Goal: Check status: Check status

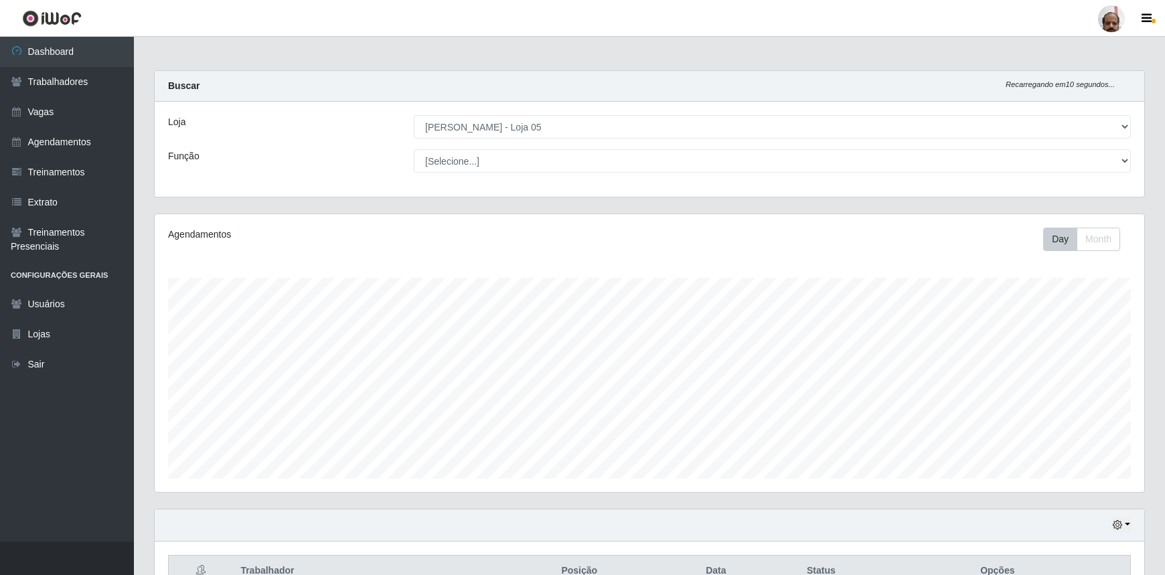
select select "252"
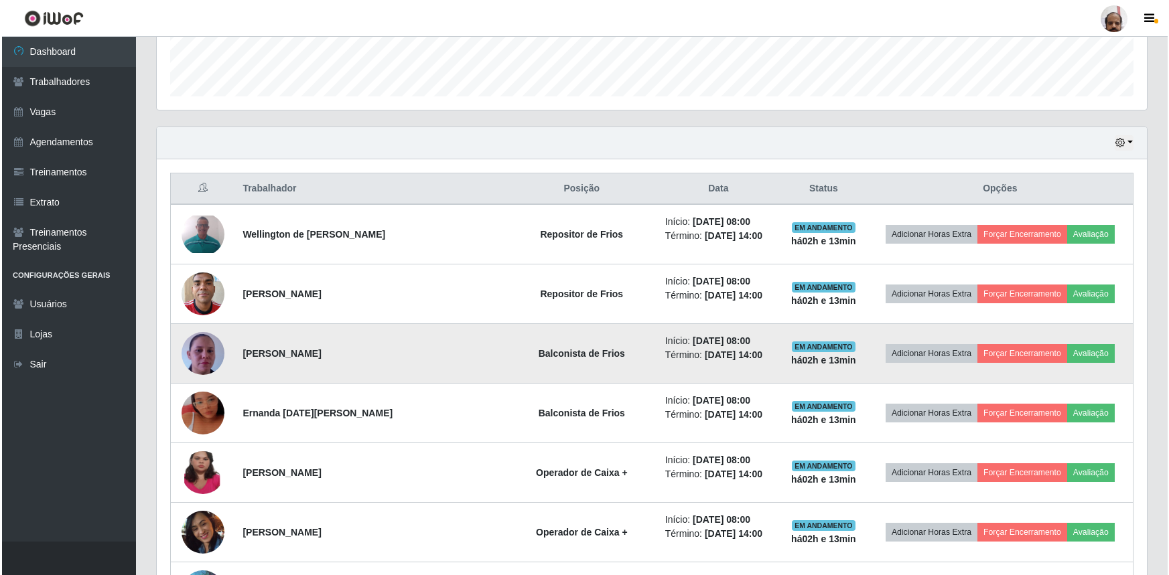
scroll to position [440, 0]
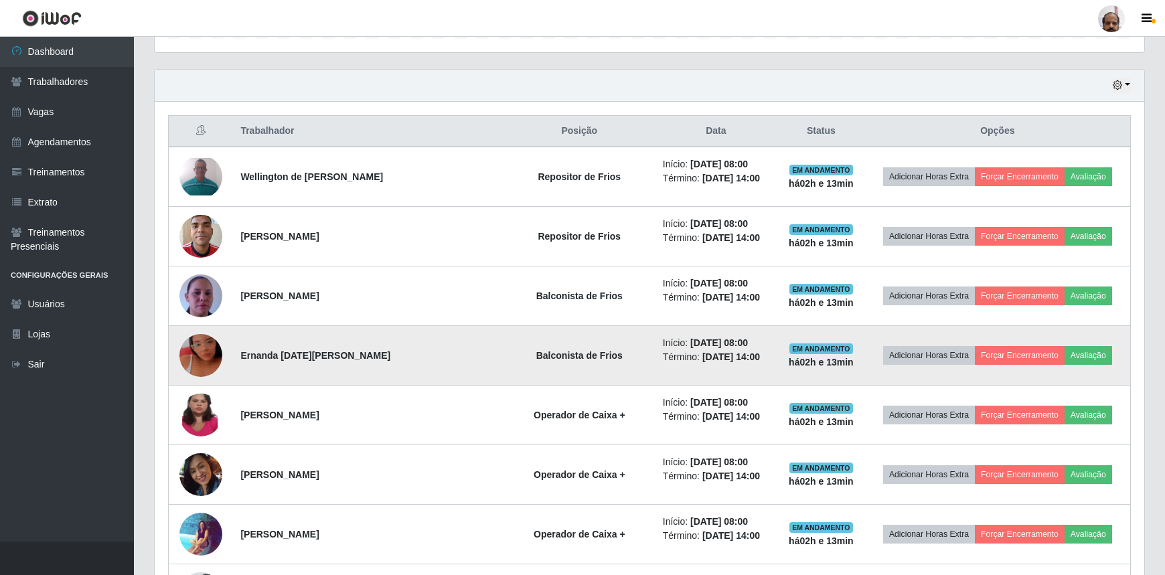
click at [210, 362] on img at bounding box center [200, 355] width 43 height 76
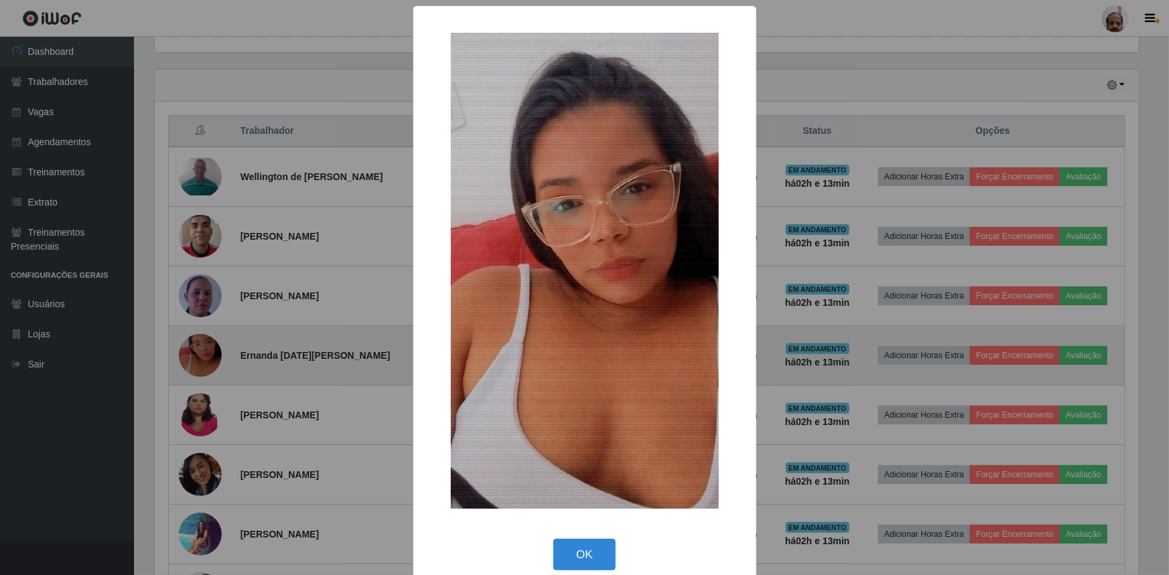
click at [210, 362] on div "× OK Cancel" at bounding box center [584, 287] width 1169 height 575
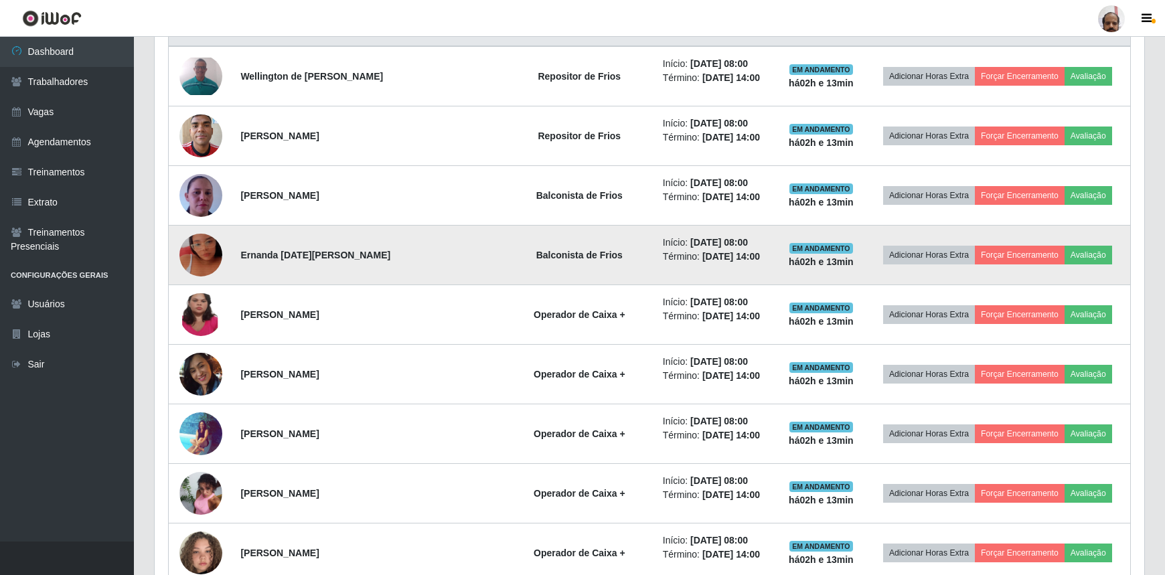
scroll to position [562, 0]
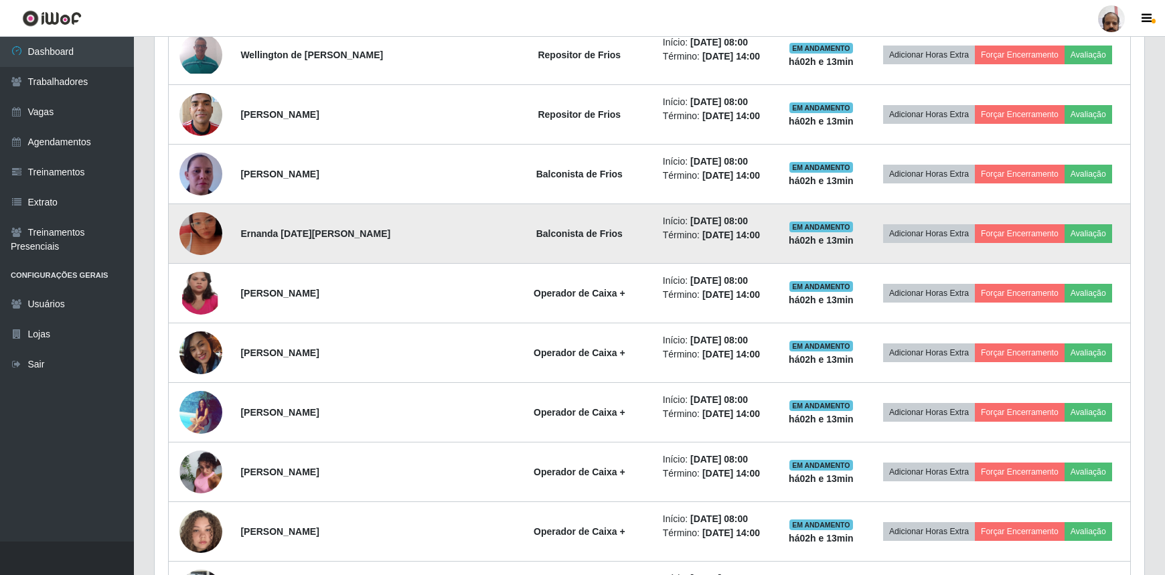
click at [210, 362] on img at bounding box center [200, 353] width 43 height 60
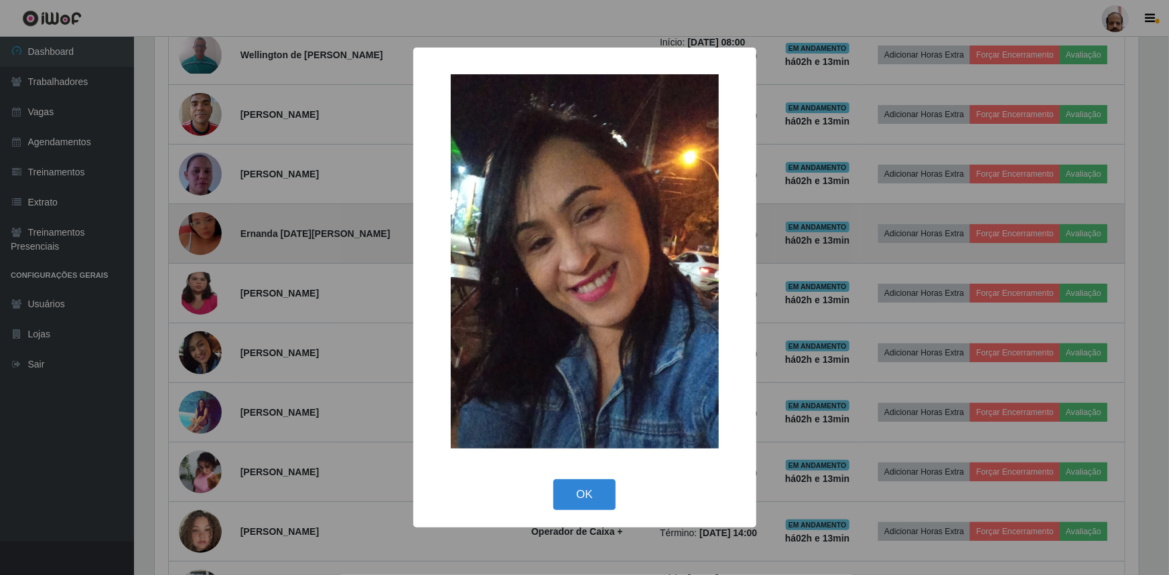
click at [210, 362] on div "× OK Cancel" at bounding box center [584, 287] width 1169 height 575
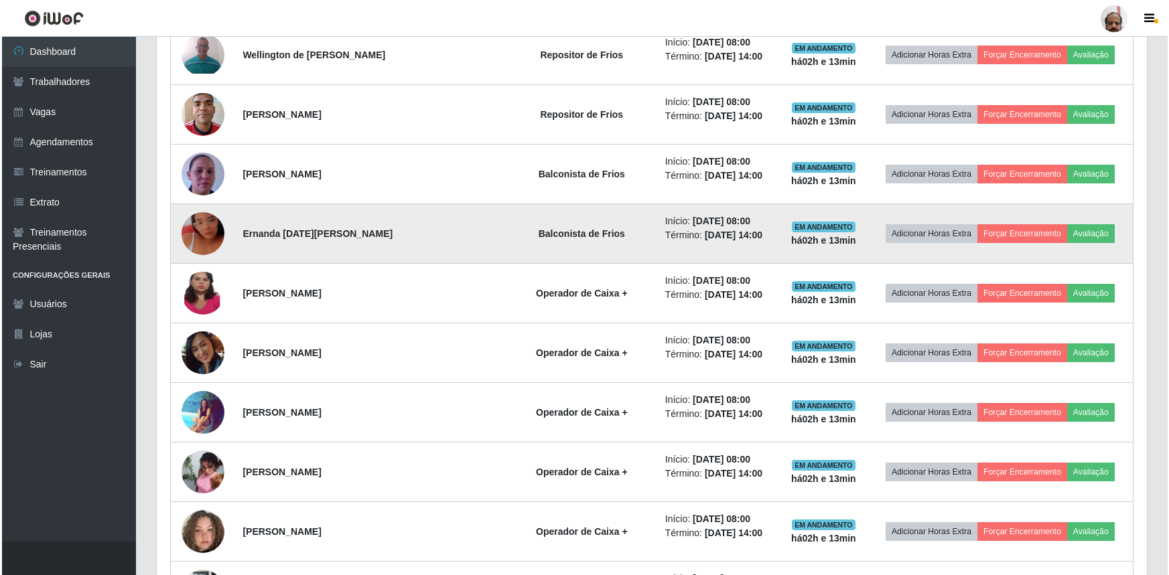
scroll to position [278, 990]
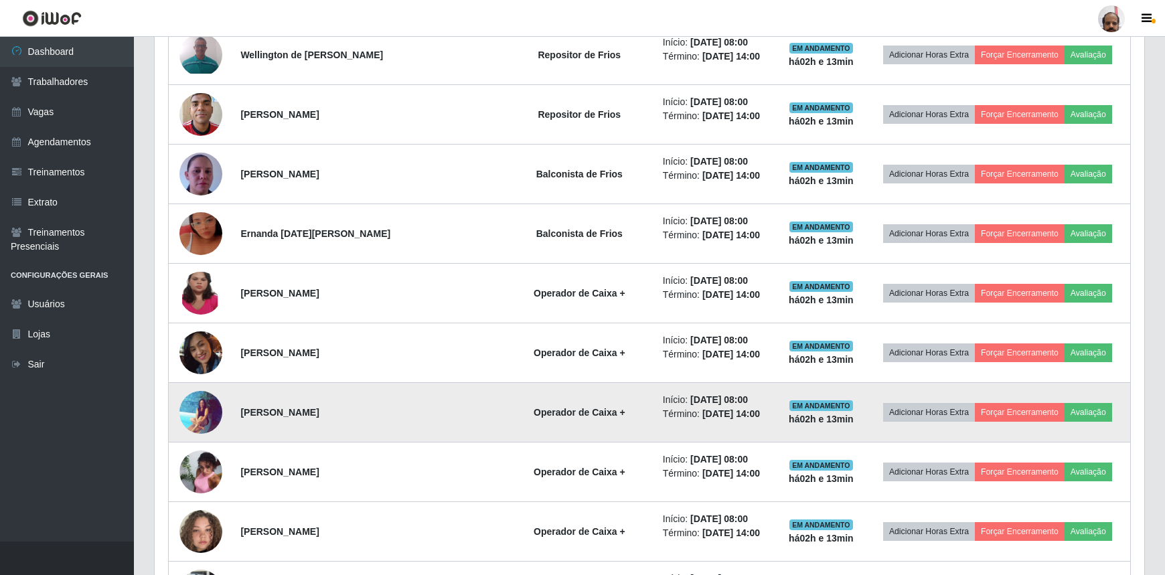
click at [204, 399] on img at bounding box center [200, 412] width 43 height 44
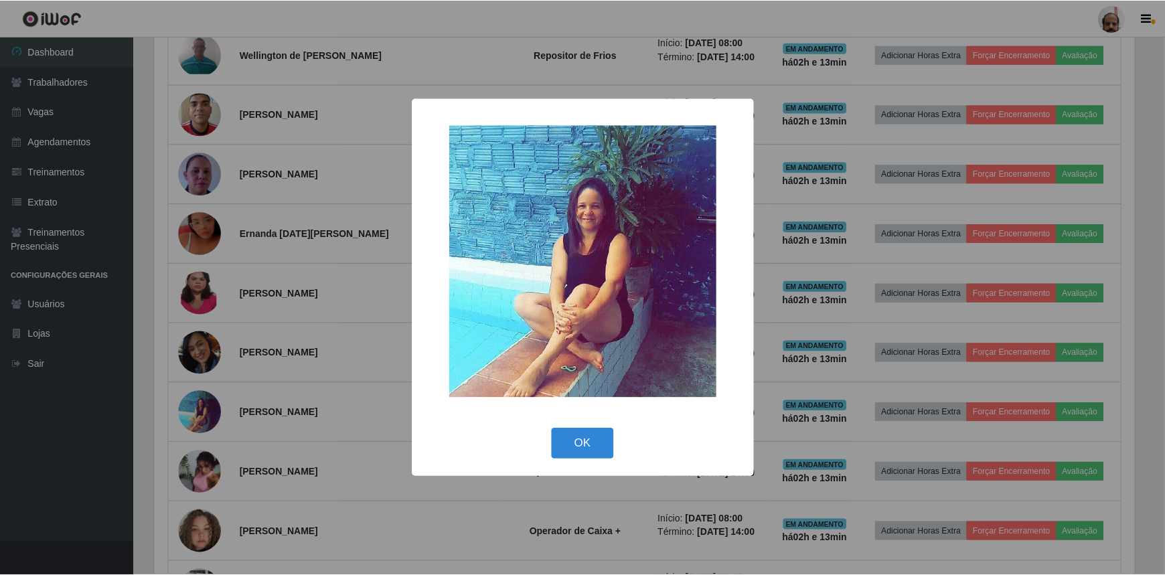
scroll to position [278, 984]
click at [204, 400] on div "× OK Cancel" at bounding box center [584, 287] width 1169 height 575
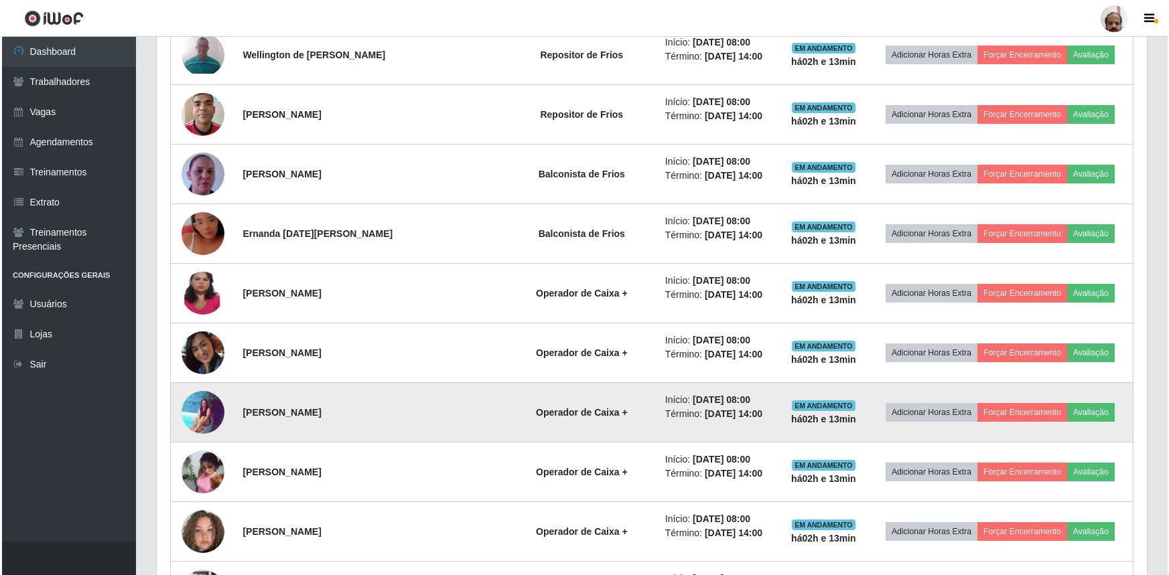
scroll to position [278, 990]
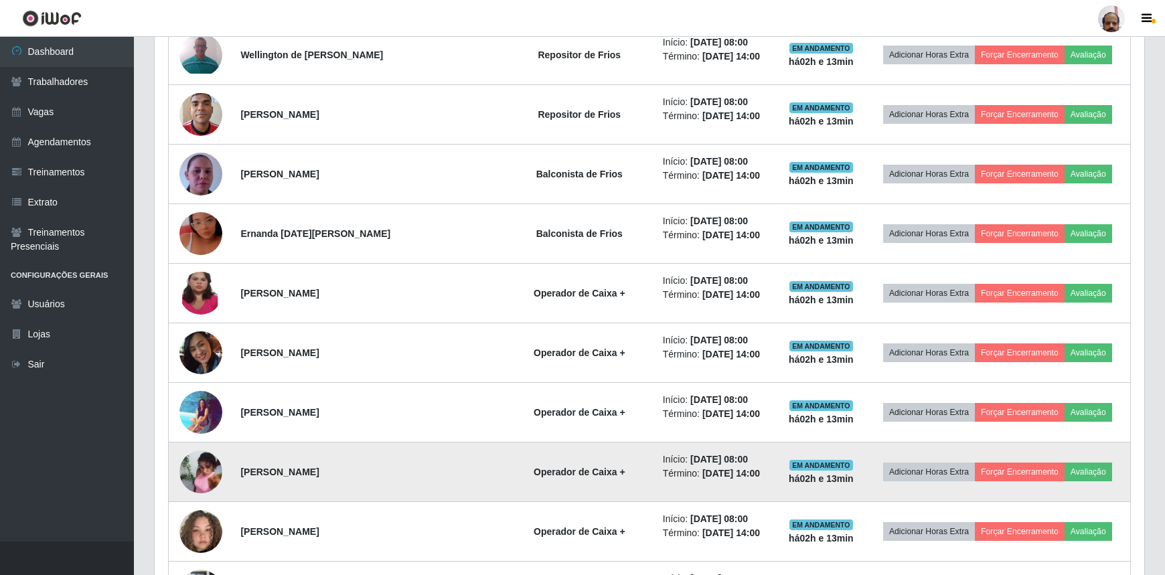
click at [205, 460] on img at bounding box center [200, 472] width 43 height 58
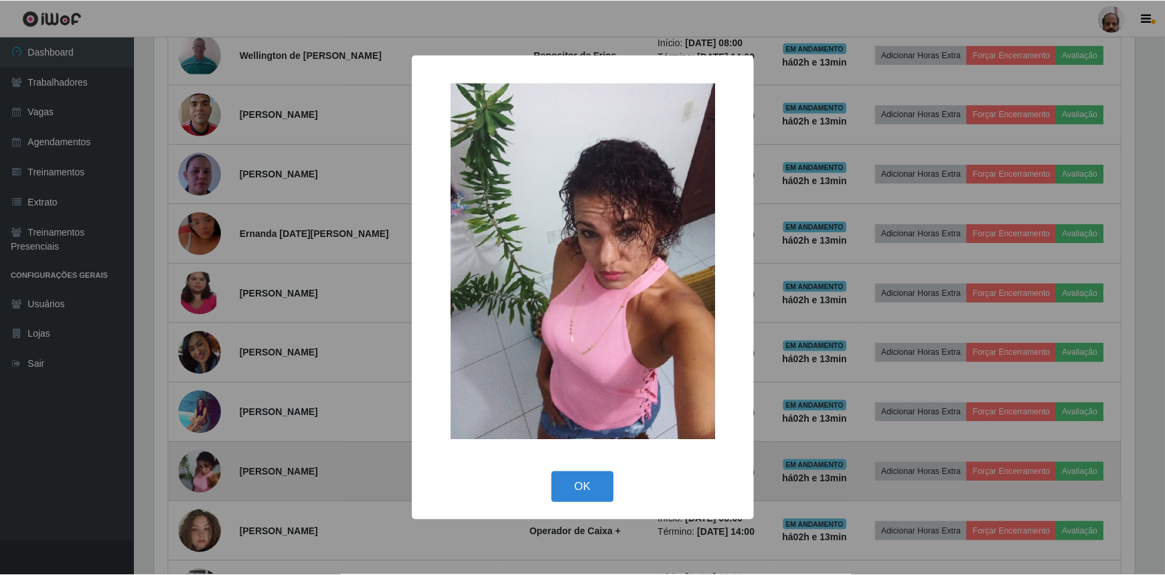
scroll to position [278, 984]
click at [205, 460] on div "× OK Cancel" at bounding box center [584, 287] width 1169 height 575
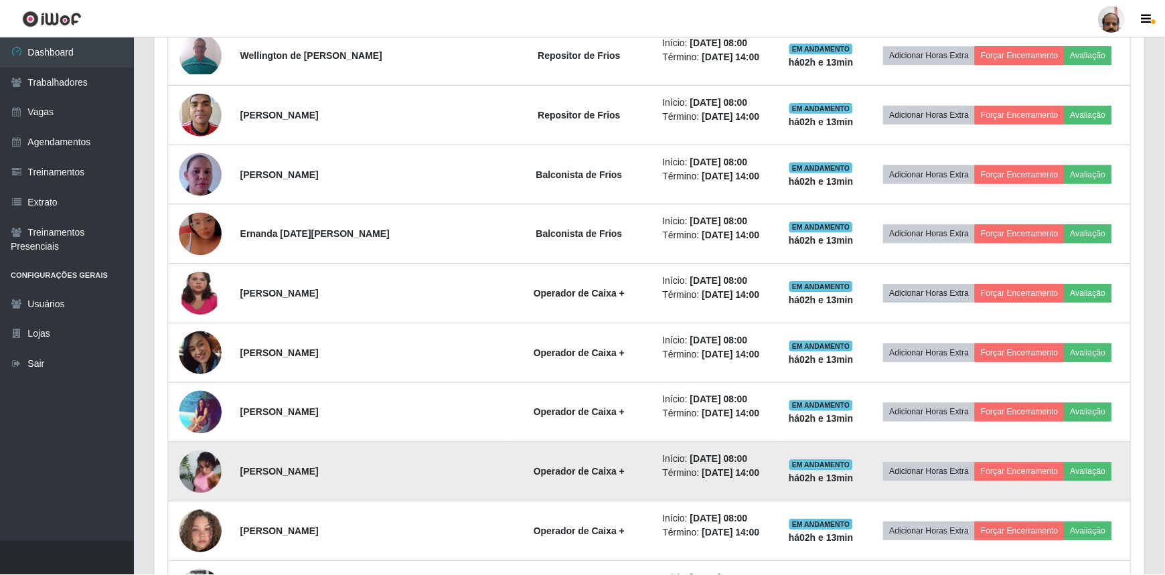
scroll to position [278, 990]
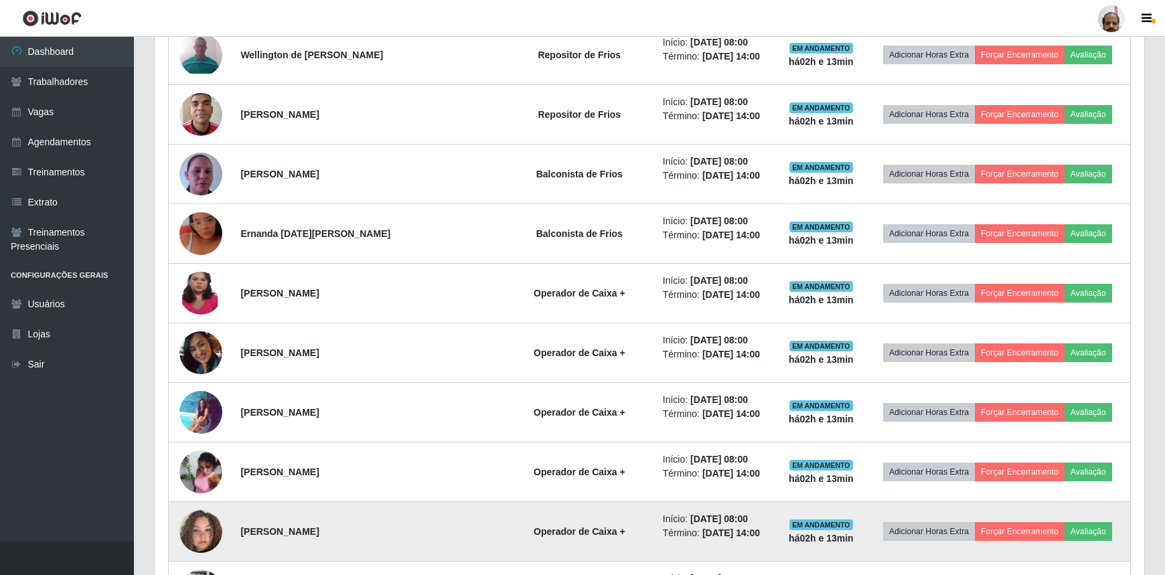
click at [205, 522] on img at bounding box center [200, 532] width 43 height 76
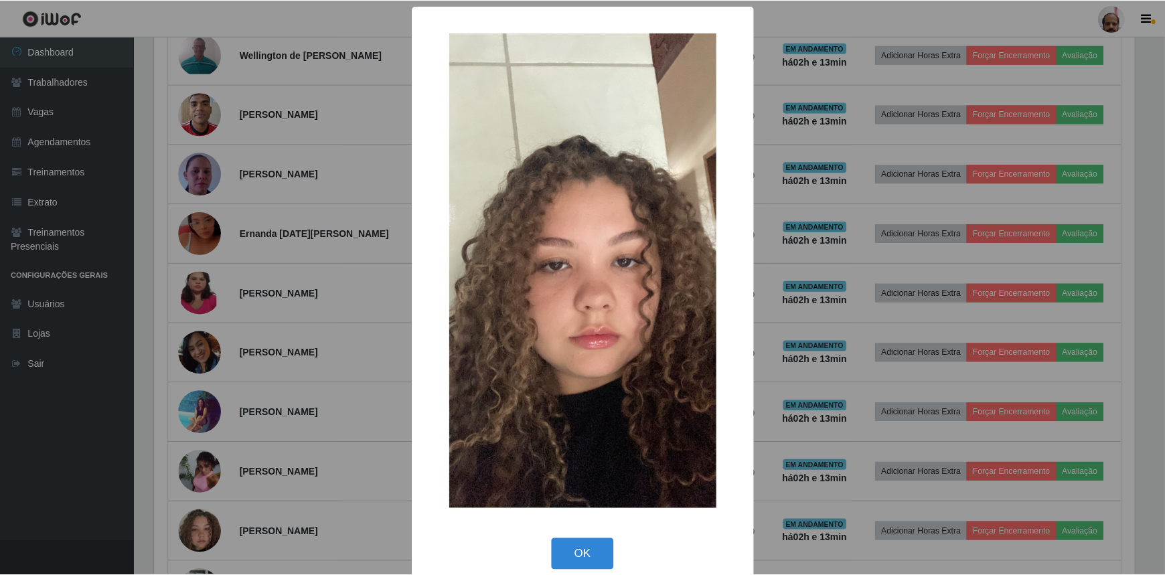
scroll to position [18, 0]
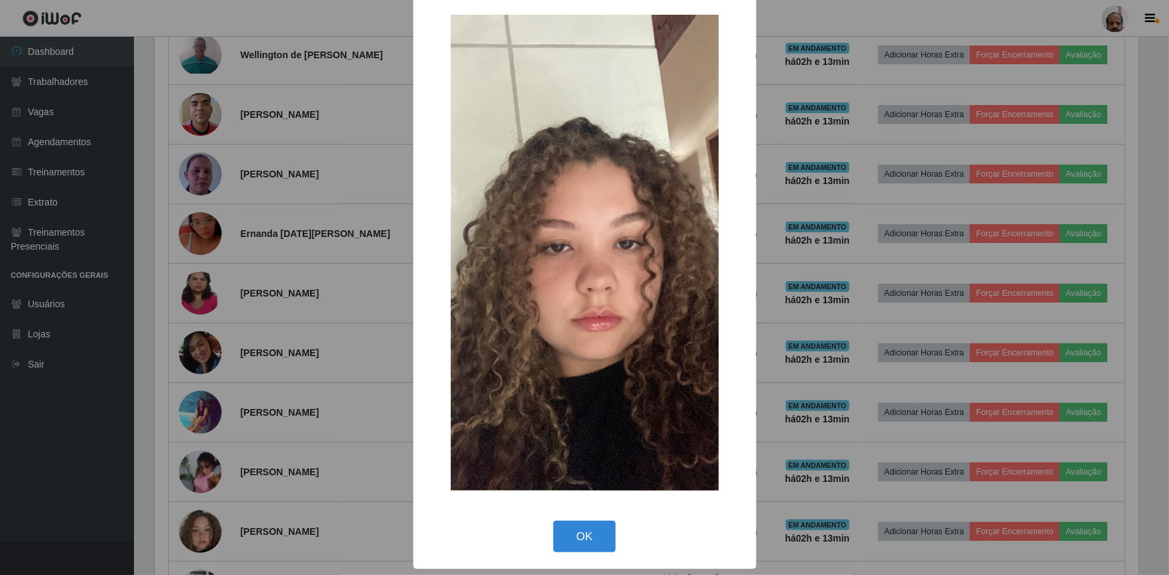
click at [262, 414] on div "× OK Cancel" at bounding box center [584, 287] width 1169 height 575
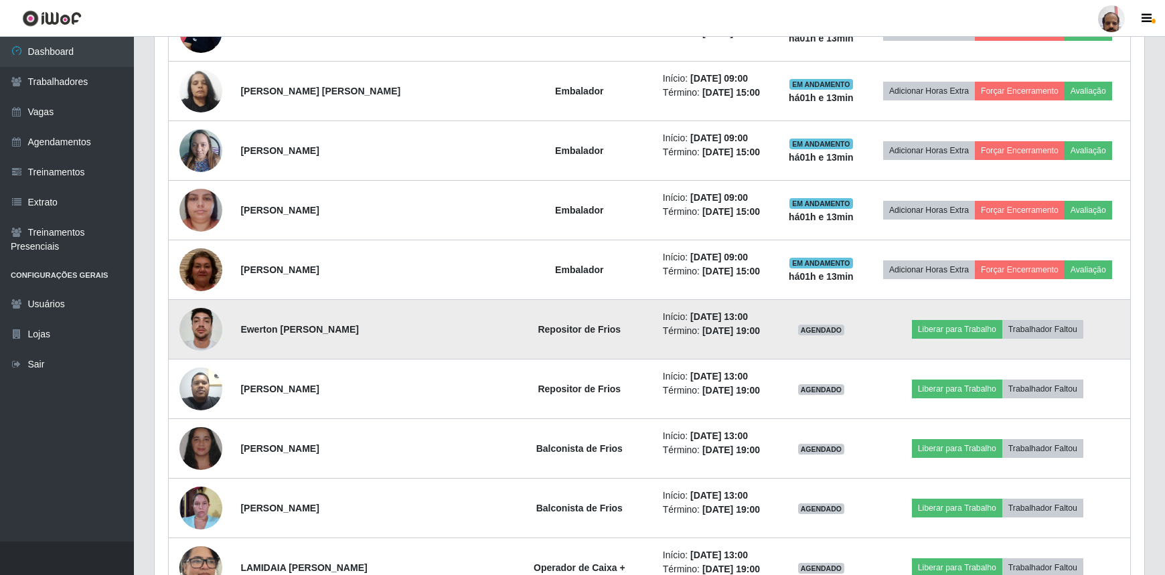
scroll to position [0, 0]
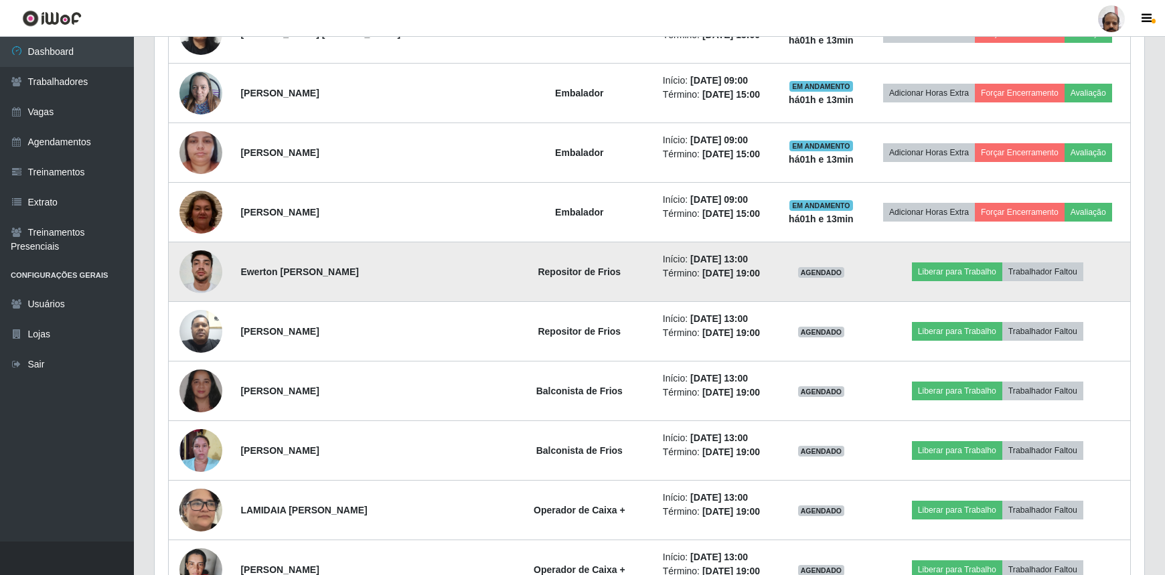
click at [212, 275] on img at bounding box center [200, 271] width 43 height 57
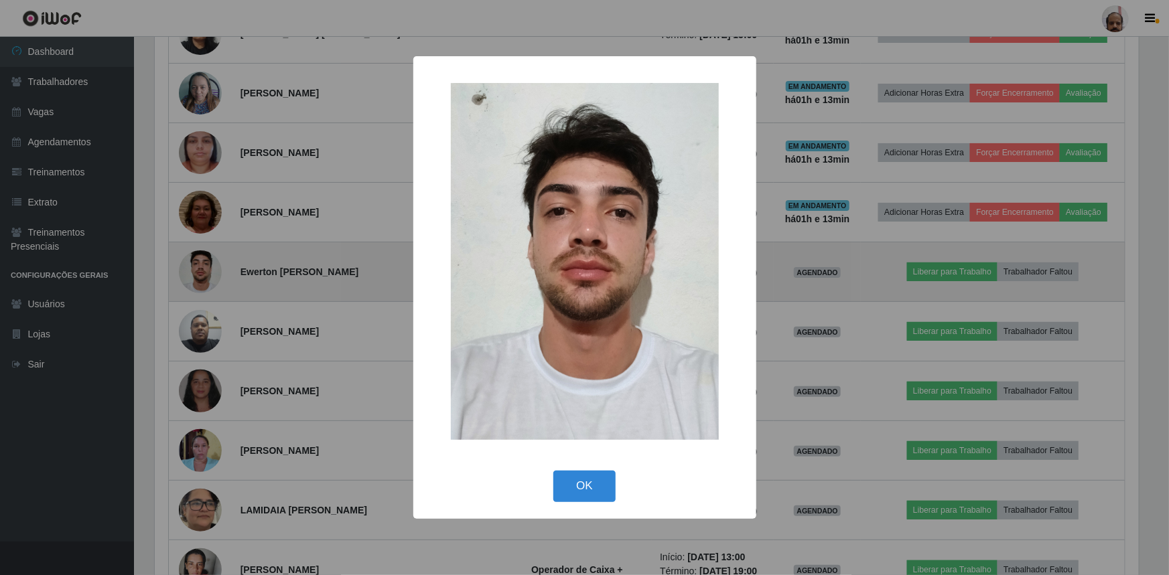
click at [212, 275] on div "× OK Cancel" at bounding box center [584, 287] width 1169 height 575
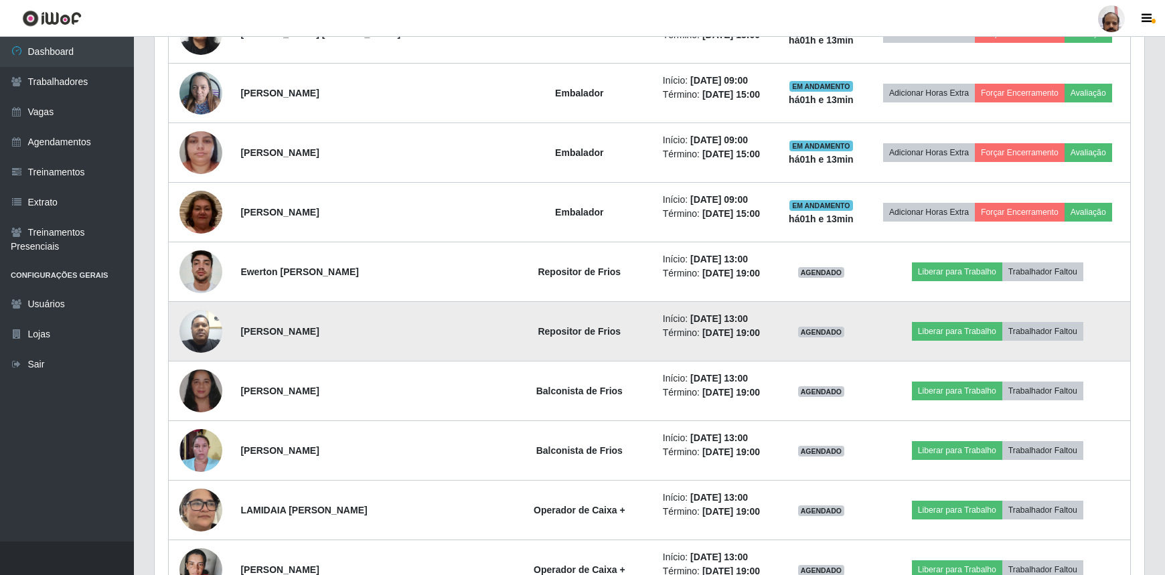
click at [206, 327] on img at bounding box center [200, 331] width 43 height 57
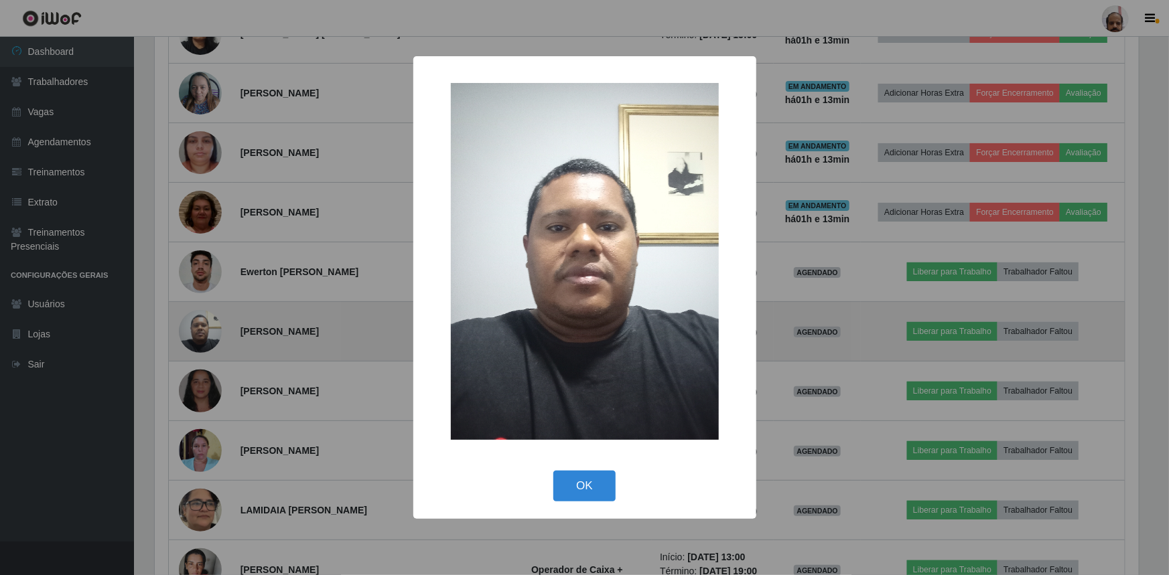
click at [206, 327] on div "× OK Cancel" at bounding box center [584, 287] width 1169 height 575
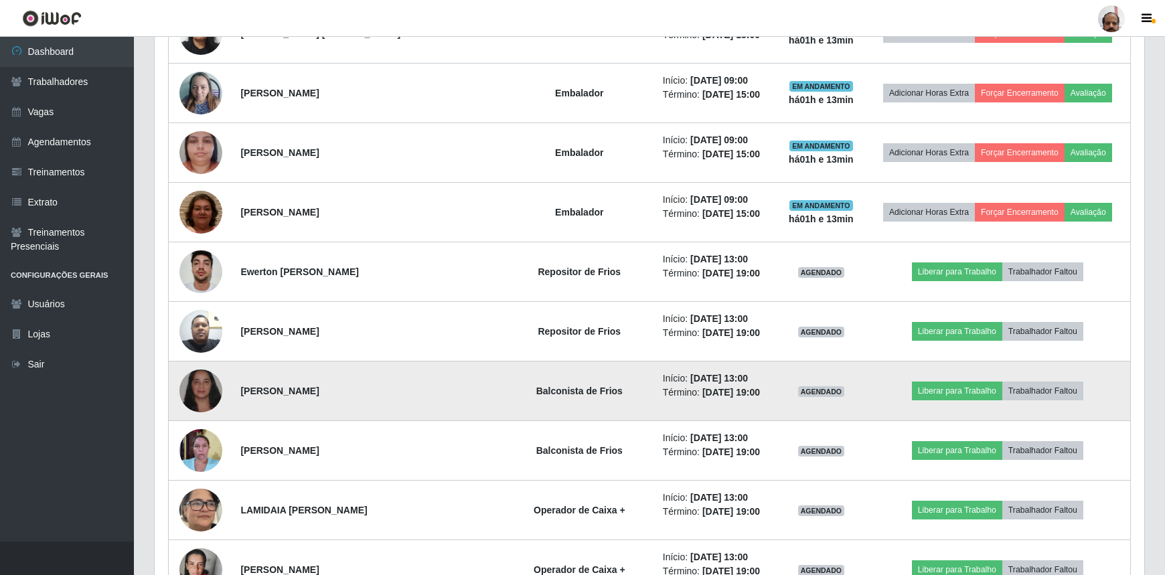
click at [197, 381] on img at bounding box center [200, 392] width 43 height 96
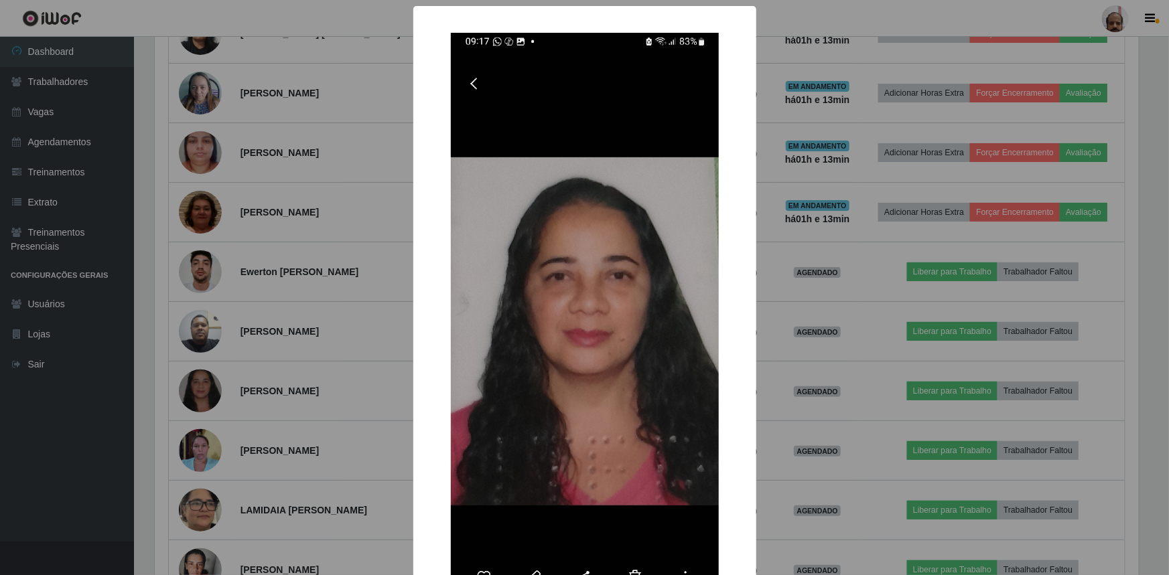
click at [197, 382] on div "× OK Cancel" at bounding box center [584, 287] width 1169 height 575
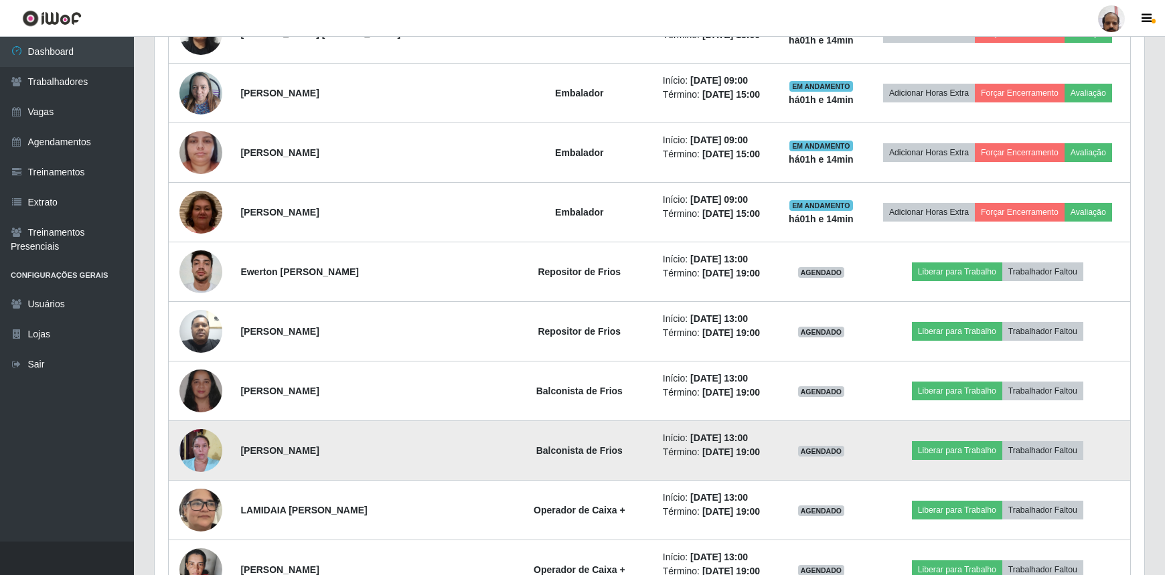
click at [208, 445] on img at bounding box center [200, 450] width 43 height 57
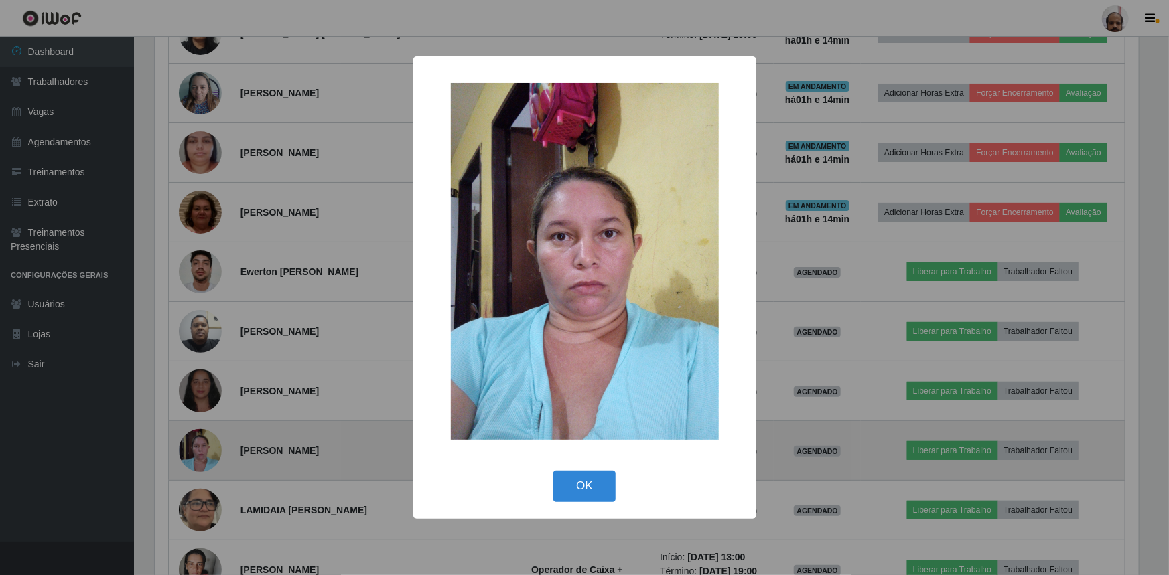
click at [208, 445] on div "× OK Cancel" at bounding box center [584, 287] width 1169 height 575
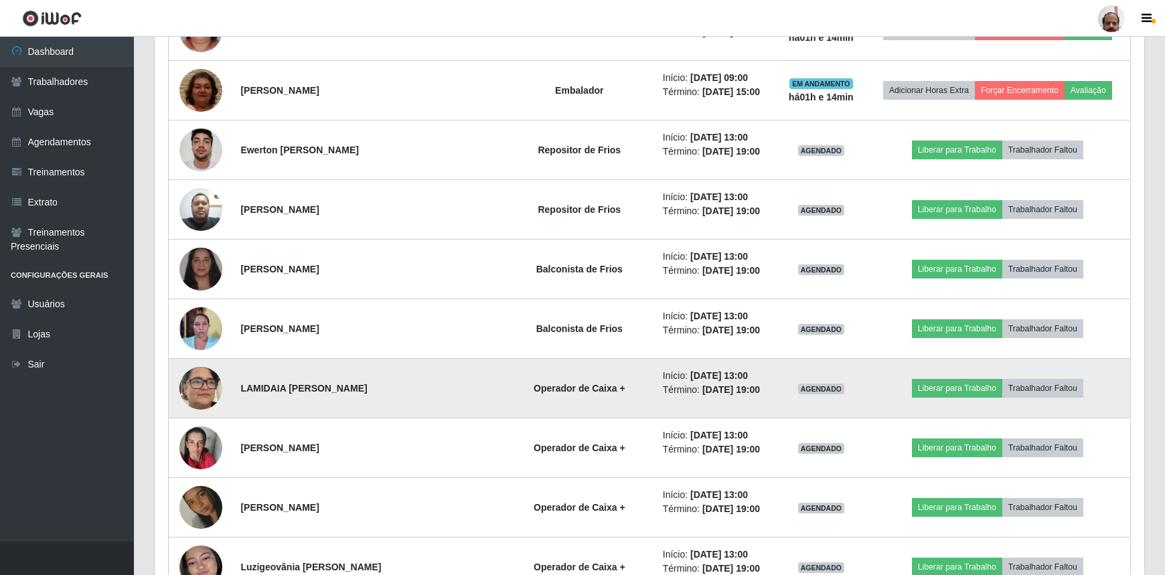
click at [203, 395] on img at bounding box center [200, 388] width 43 height 56
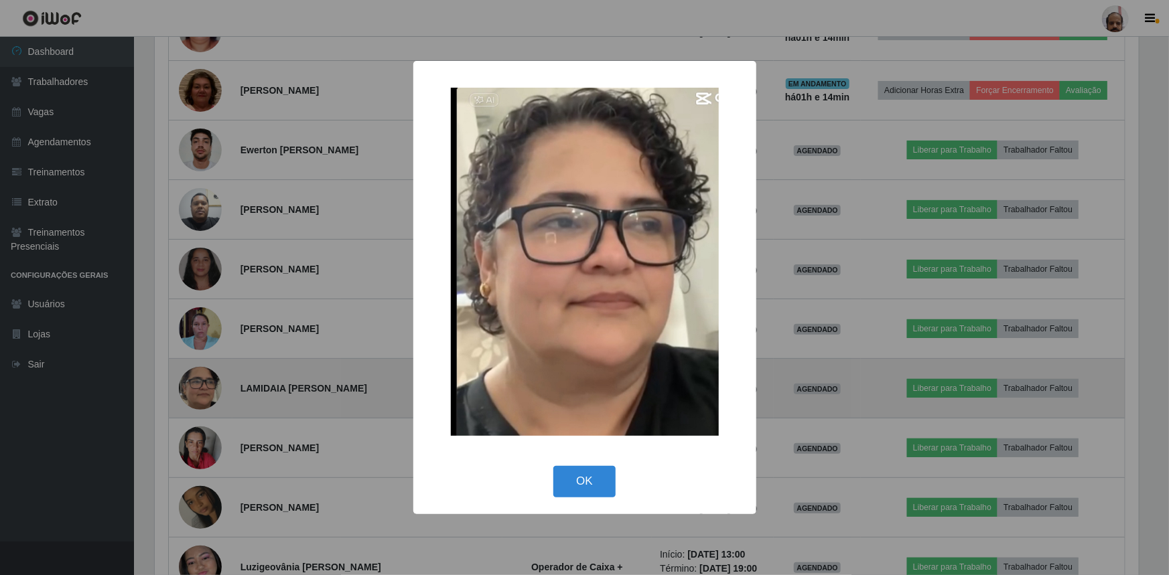
click at [203, 395] on div "× OK Cancel" at bounding box center [584, 287] width 1169 height 575
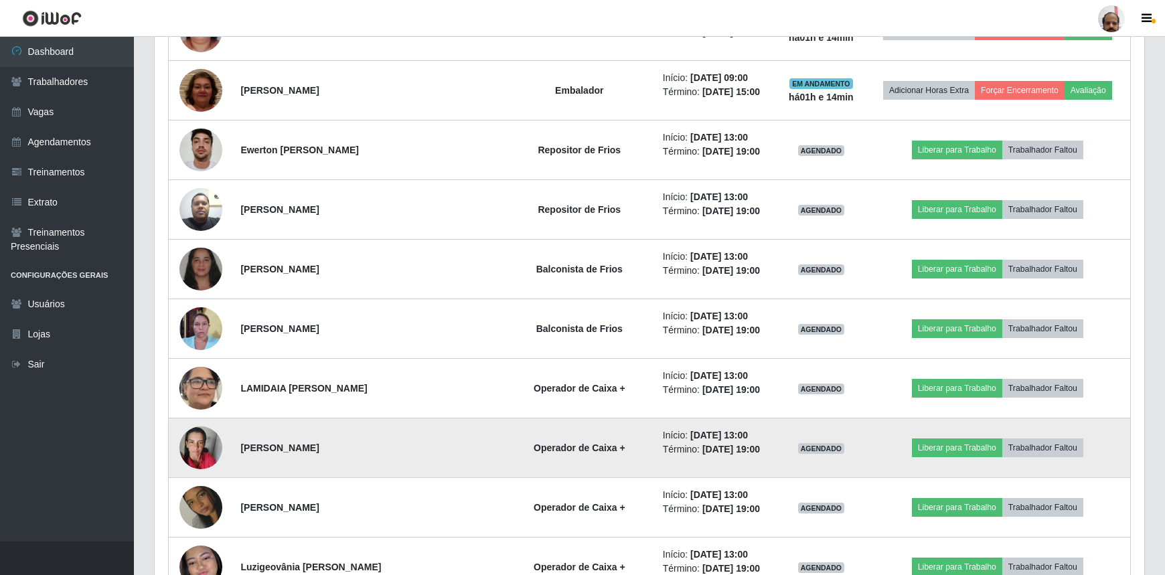
click at [205, 441] on img at bounding box center [200, 448] width 43 height 57
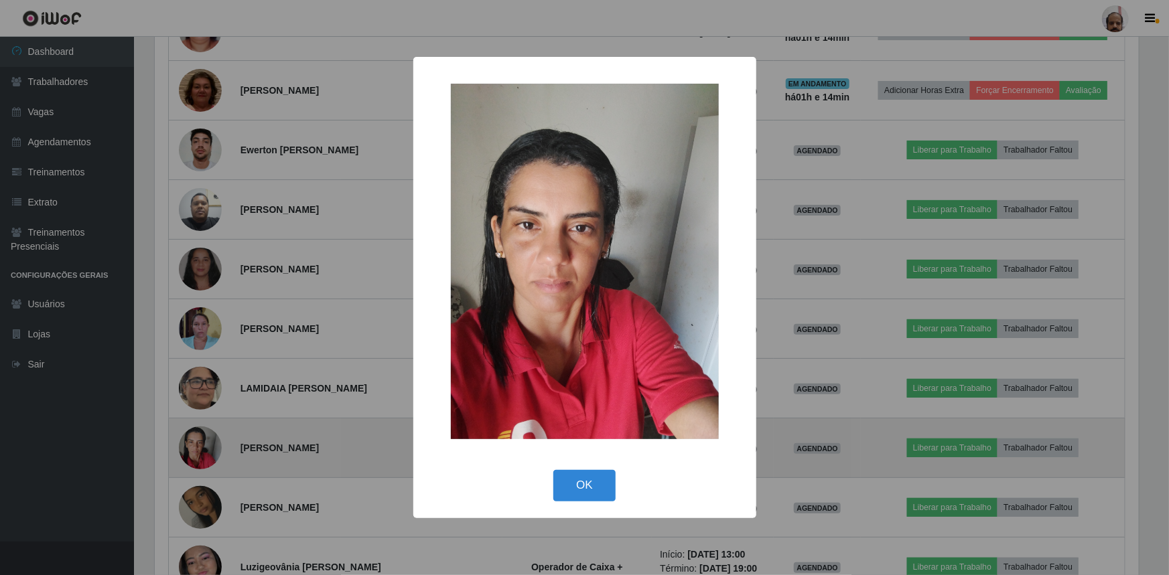
click at [205, 441] on div "× OK Cancel" at bounding box center [584, 287] width 1169 height 575
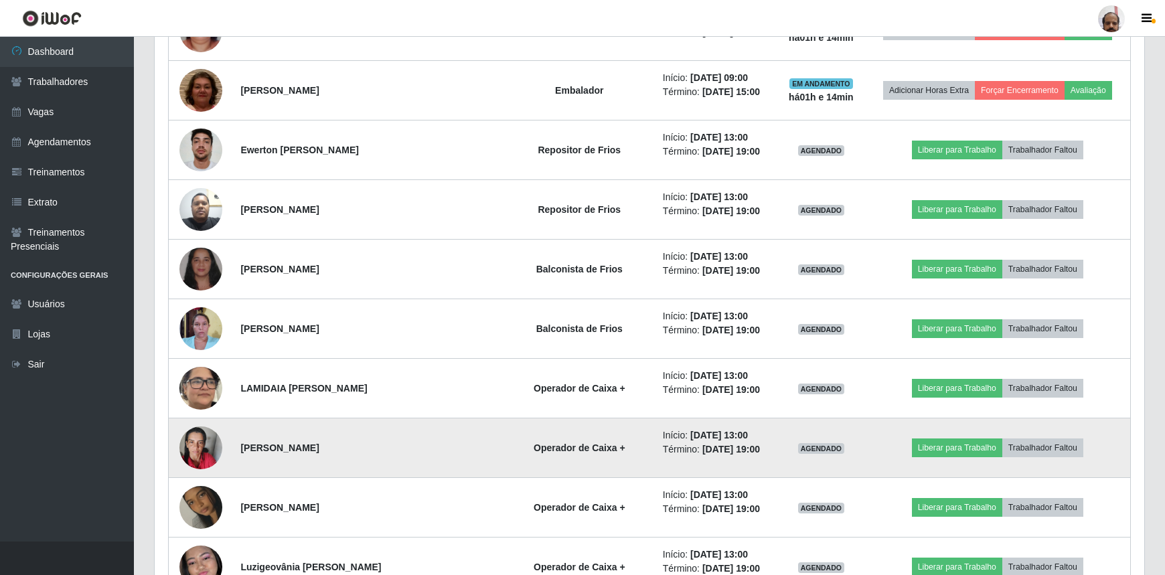
click at [205, 441] on img at bounding box center [200, 448] width 43 height 57
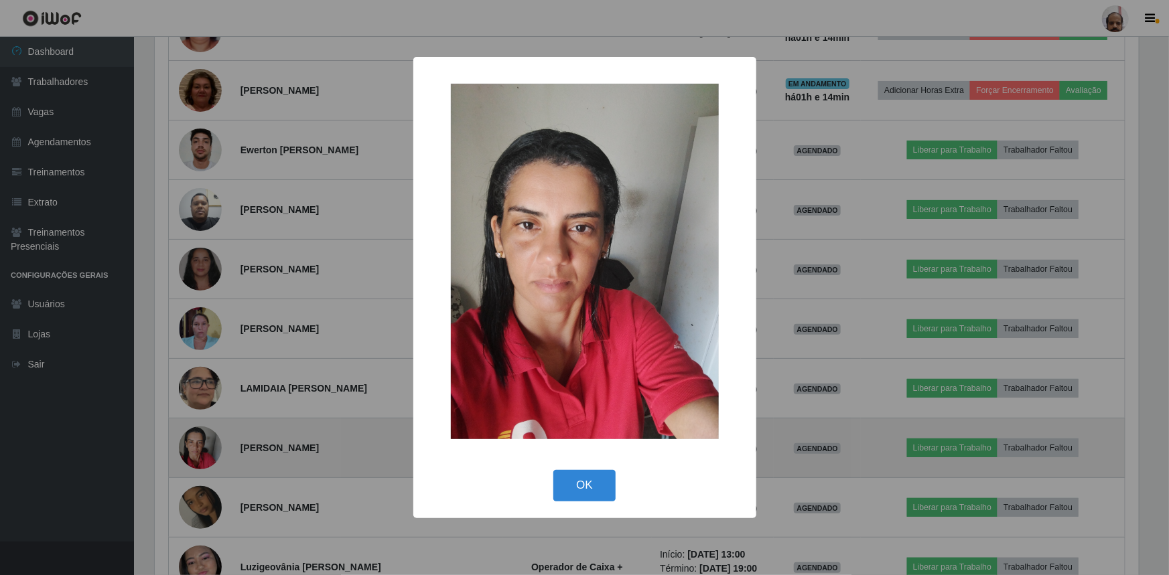
click at [205, 441] on div "× OK Cancel" at bounding box center [584, 287] width 1169 height 575
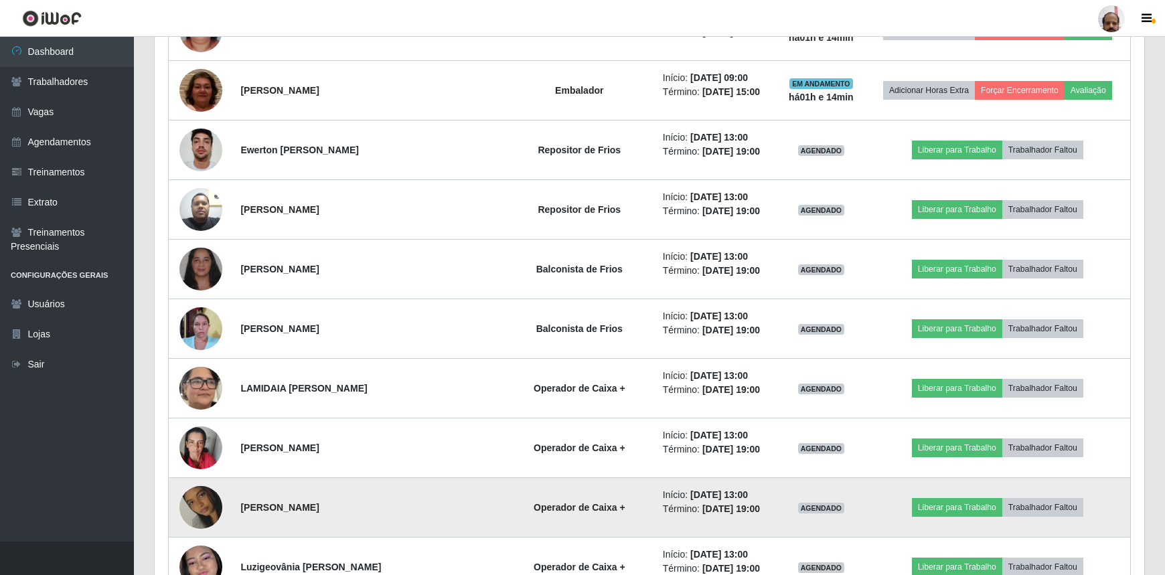
click at [206, 509] on img at bounding box center [200, 507] width 43 height 76
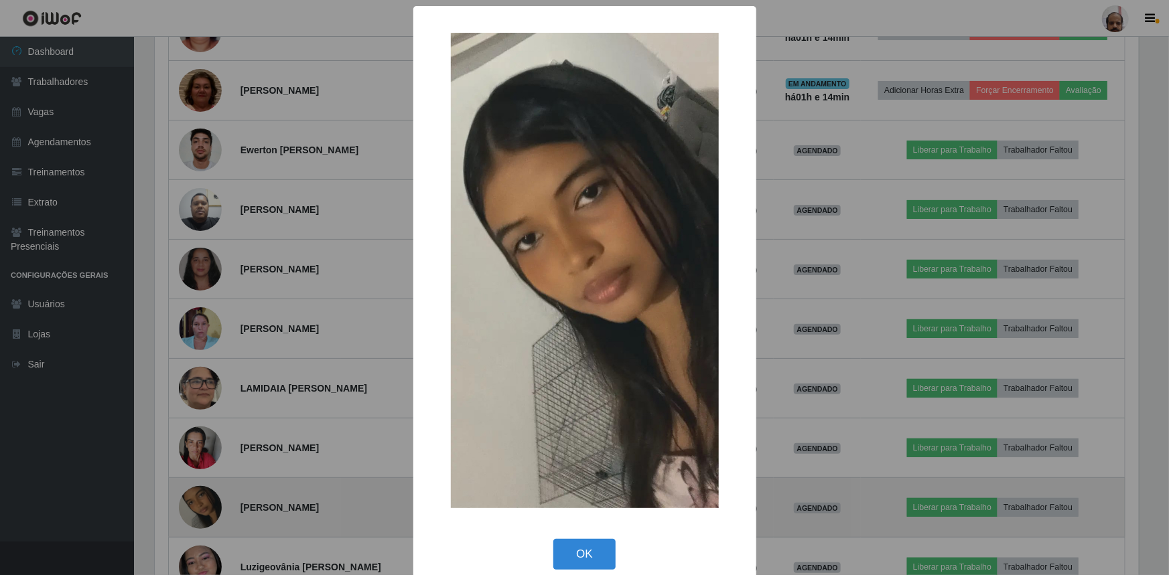
click at [206, 509] on div "× OK Cancel" at bounding box center [584, 287] width 1169 height 575
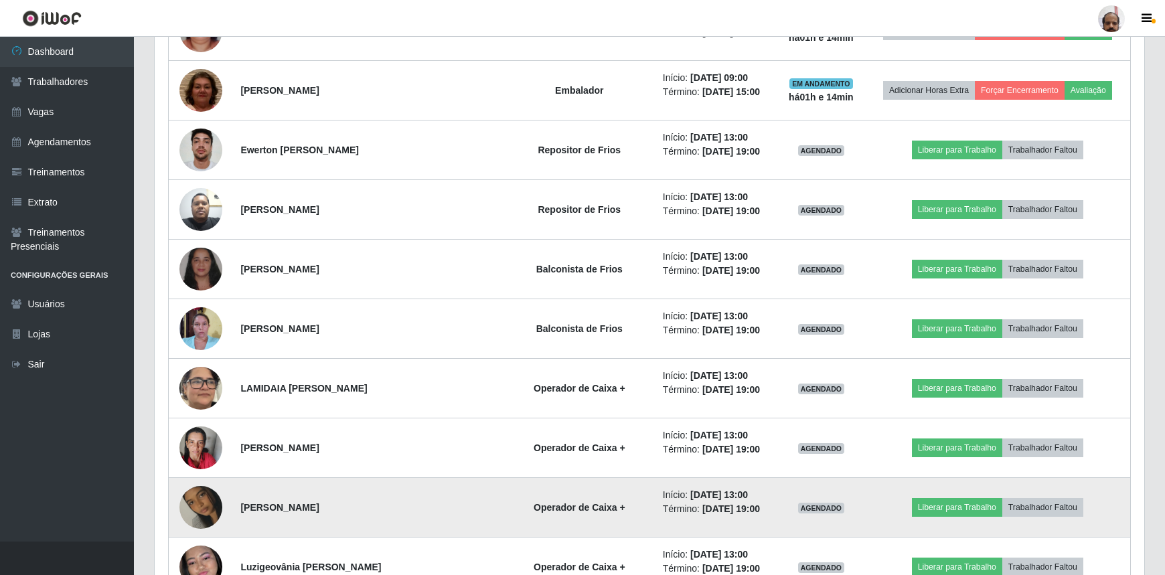
click at [206, 509] on img at bounding box center [200, 507] width 43 height 76
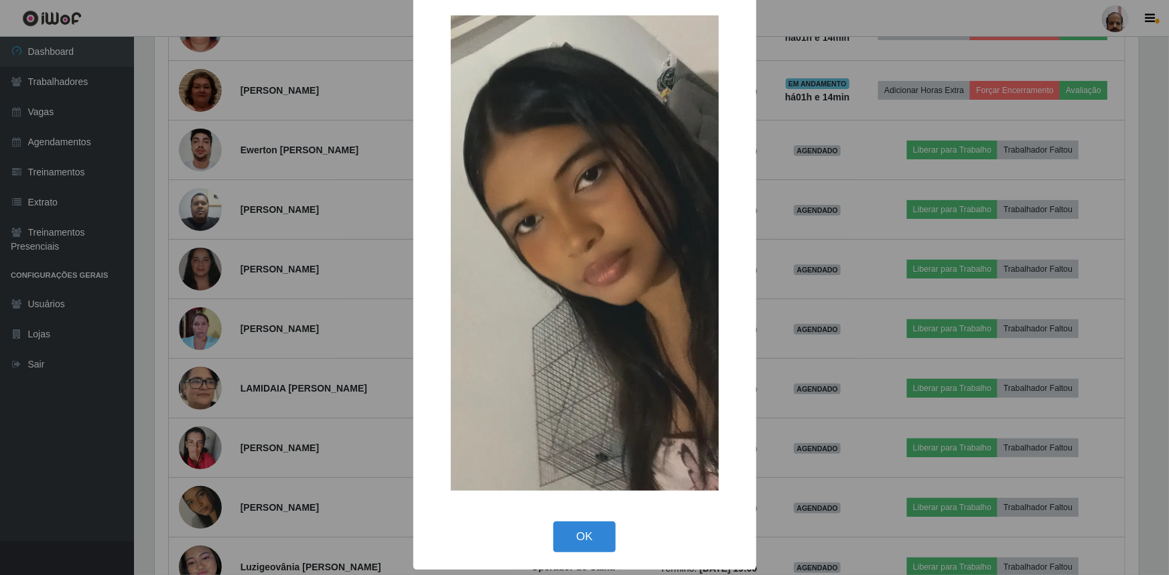
click at [206, 508] on div "× OK Cancel" at bounding box center [584, 287] width 1169 height 575
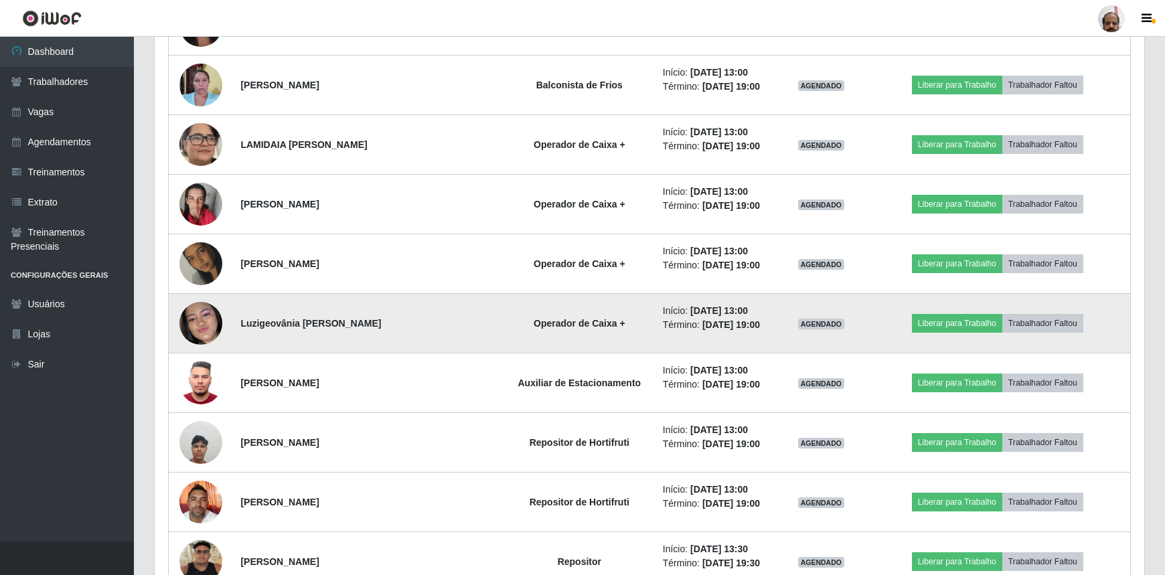
click at [210, 322] on img at bounding box center [200, 323] width 43 height 93
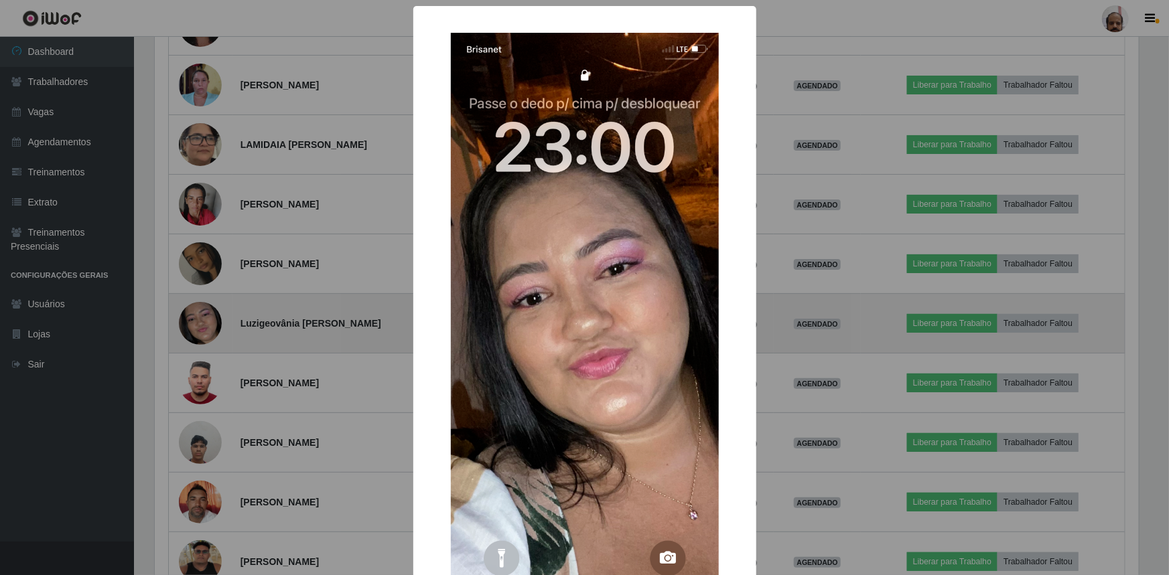
click at [210, 322] on div "× OK Cancel" at bounding box center [584, 287] width 1169 height 575
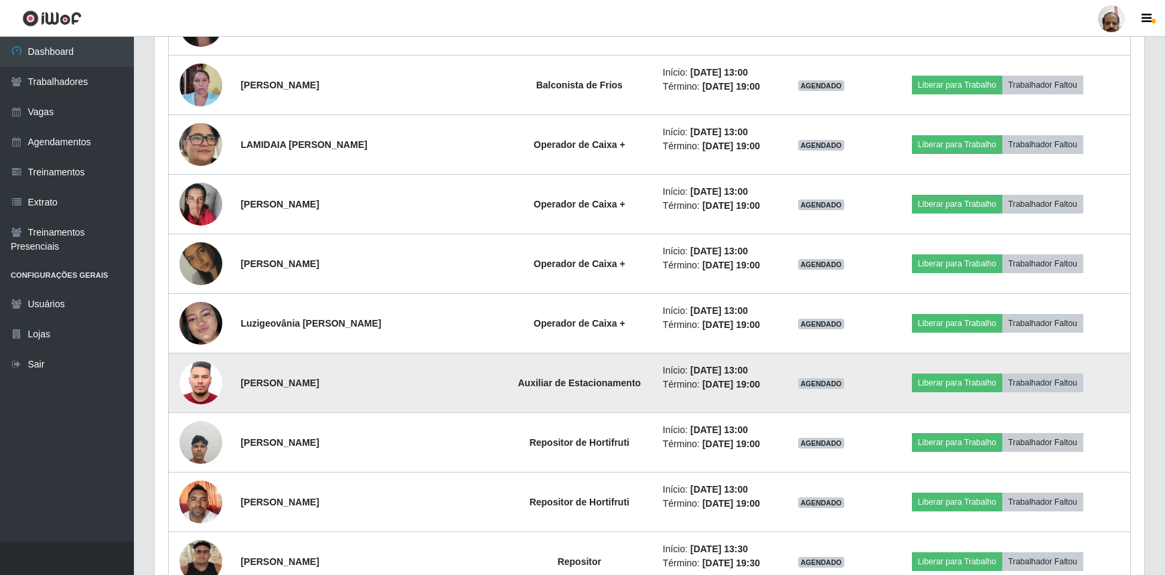
click at [218, 386] on img at bounding box center [200, 382] width 43 height 57
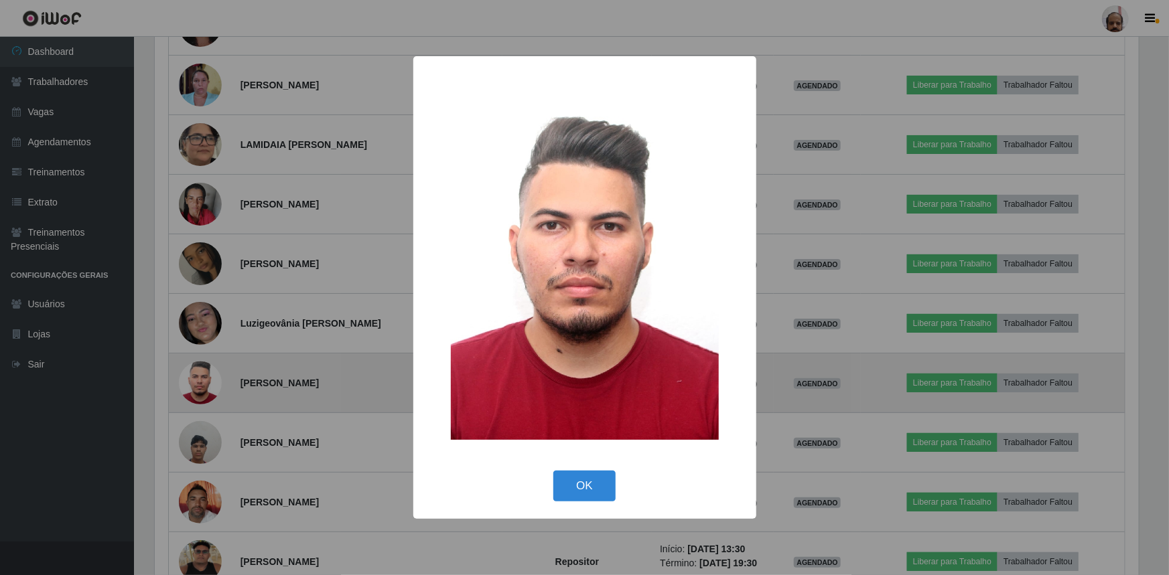
click at [218, 386] on div "× OK Cancel" at bounding box center [584, 287] width 1169 height 575
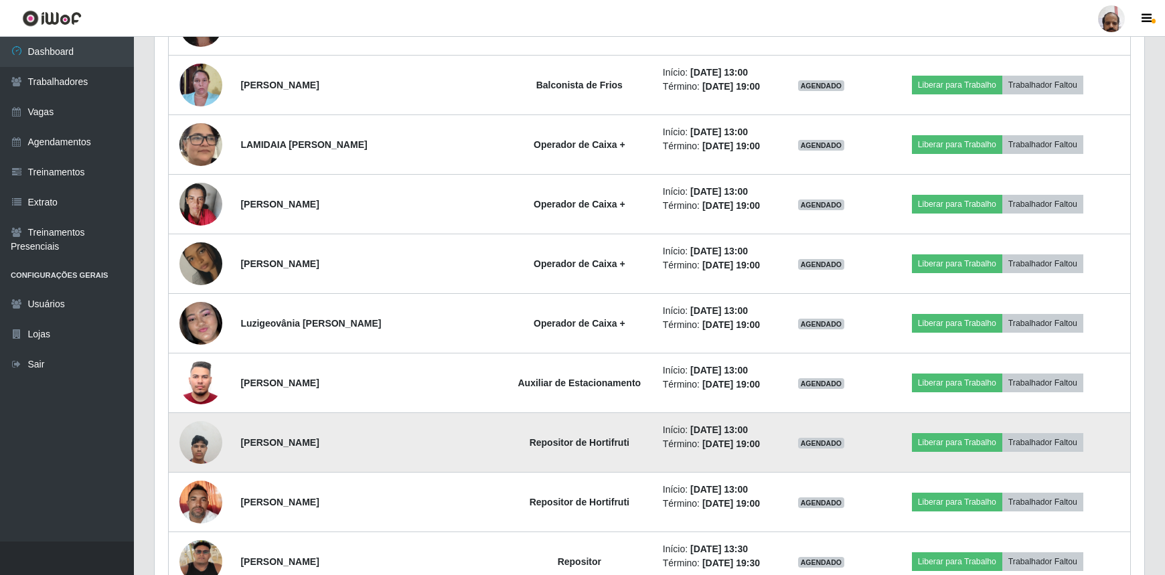
click at [204, 443] on img at bounding box center [200, 442] width 43 height 57
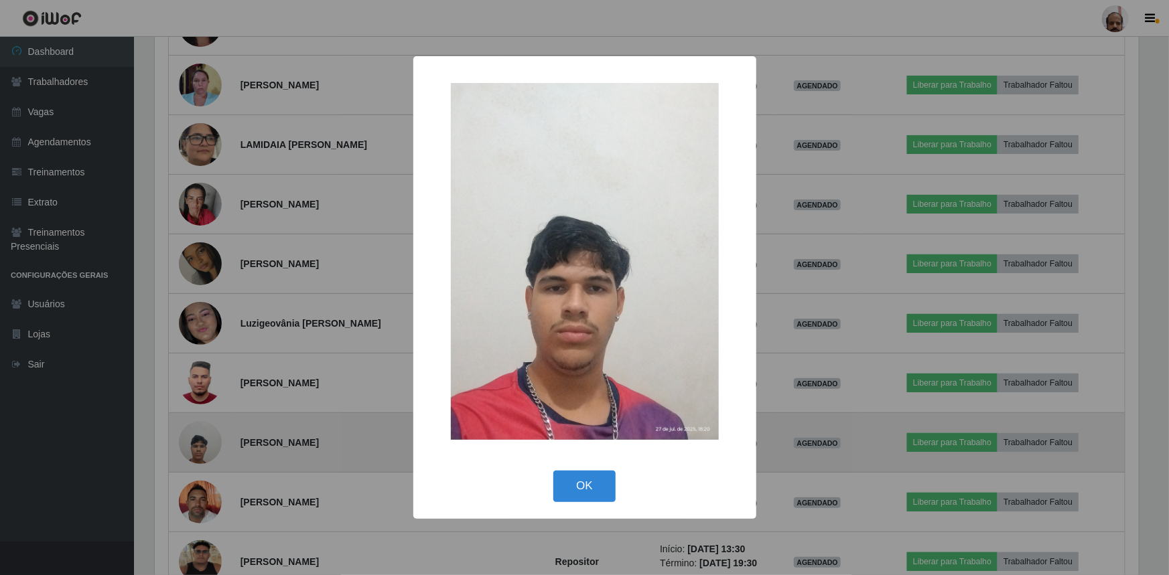
click at [204, 443] on div "× OK Cancel" at bounding box center [584, 287] width 1169 height 575
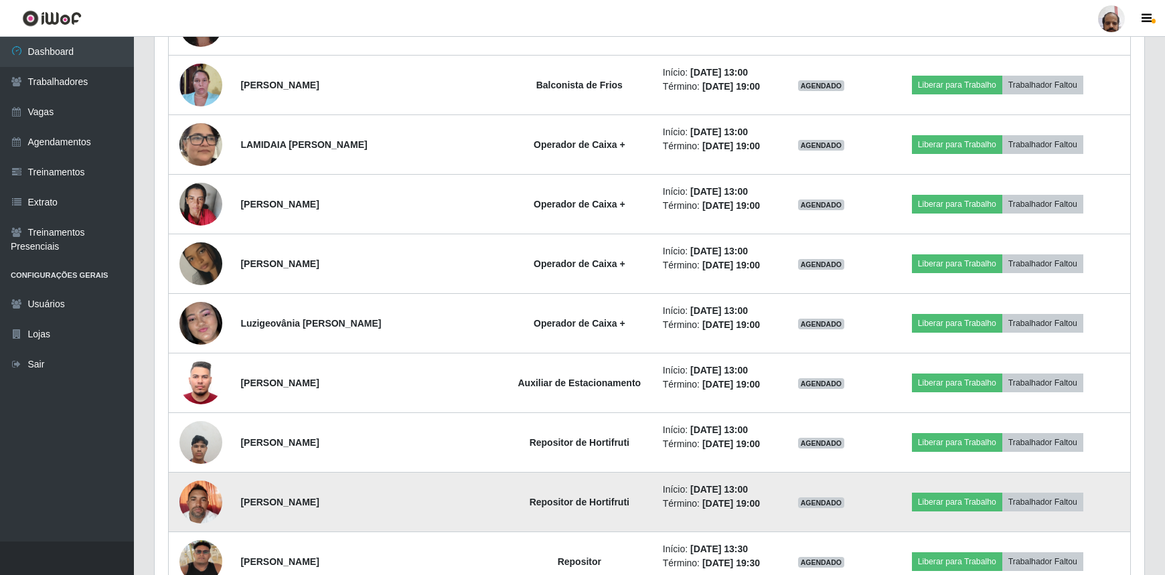
click at [208, 502] on img at bounding box center [200, 501] width 43 height 57
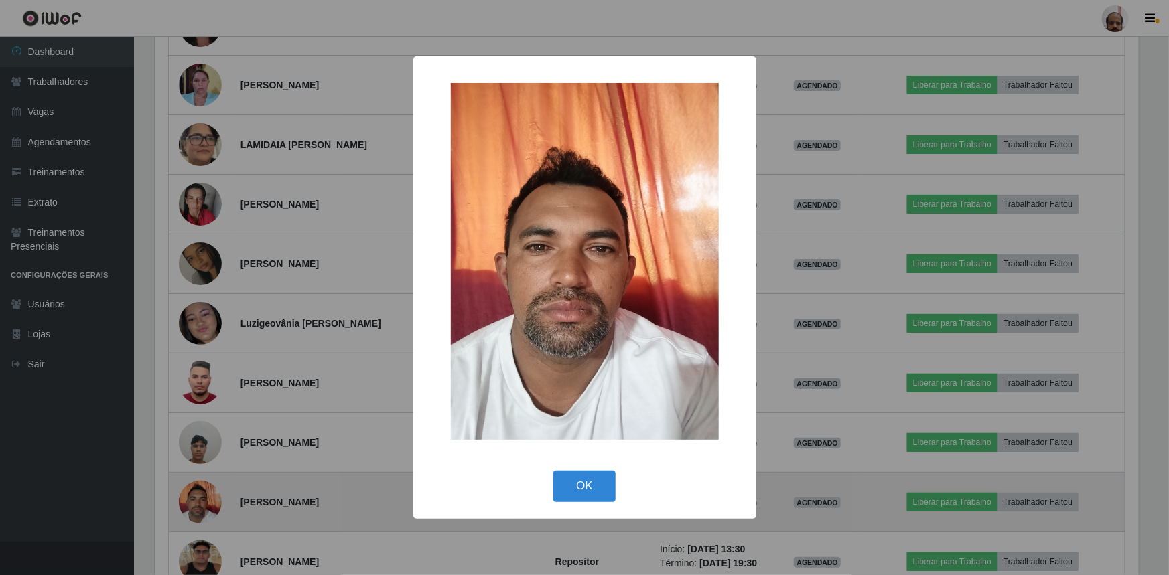
click at [208, 502] on div "× OK Cancel" at bounding box center [584, 287] width 1169 height 575
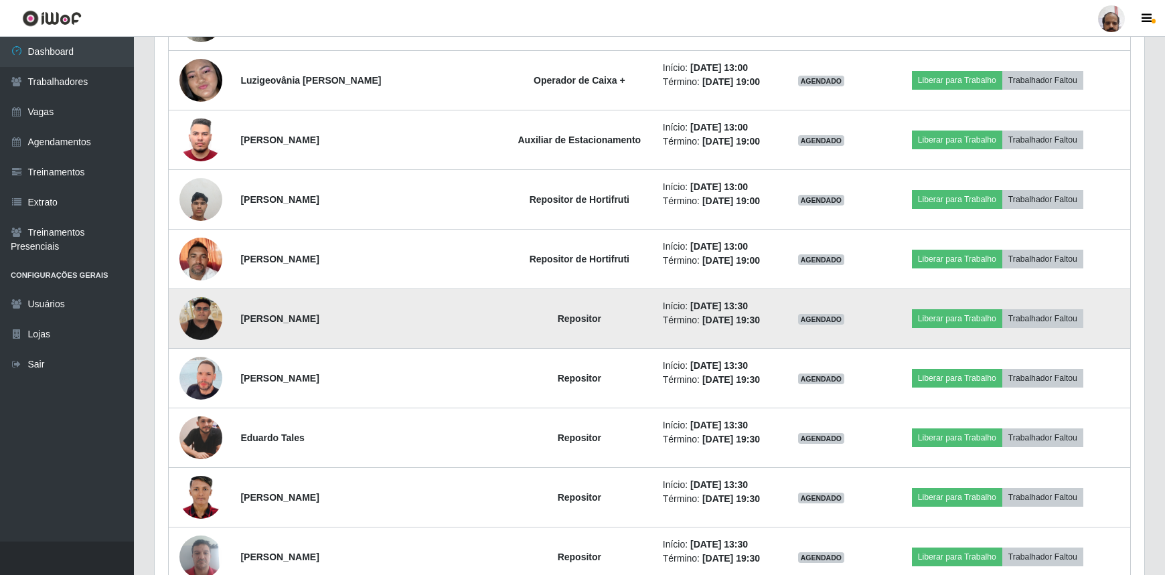
click at [200, 325] on img at bounding box center [200, 318] width 43 height 43
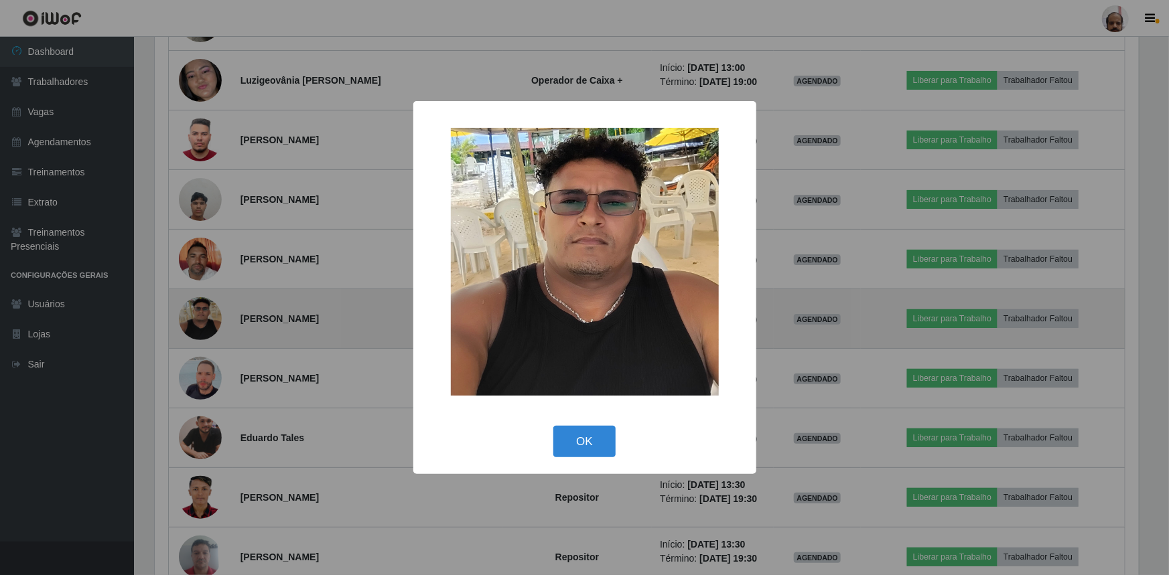
click at [200, 325] on div "× OK Cancel" at bounding box center [584, 287] width 1169 height 575
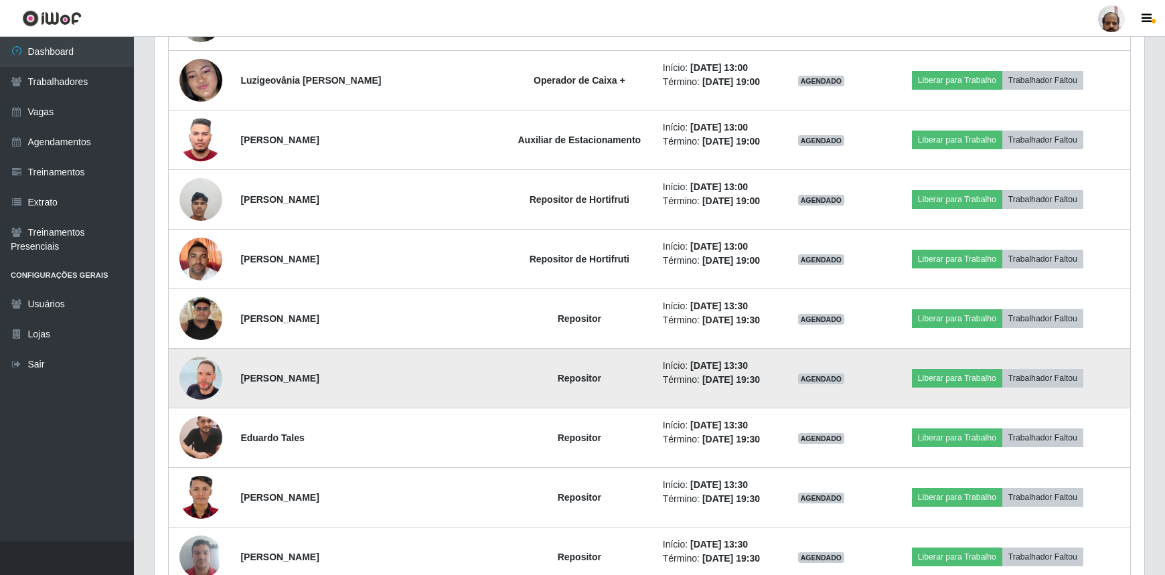
click at [216, 377] on img at bounding box center [200, 378] width 43 height 76
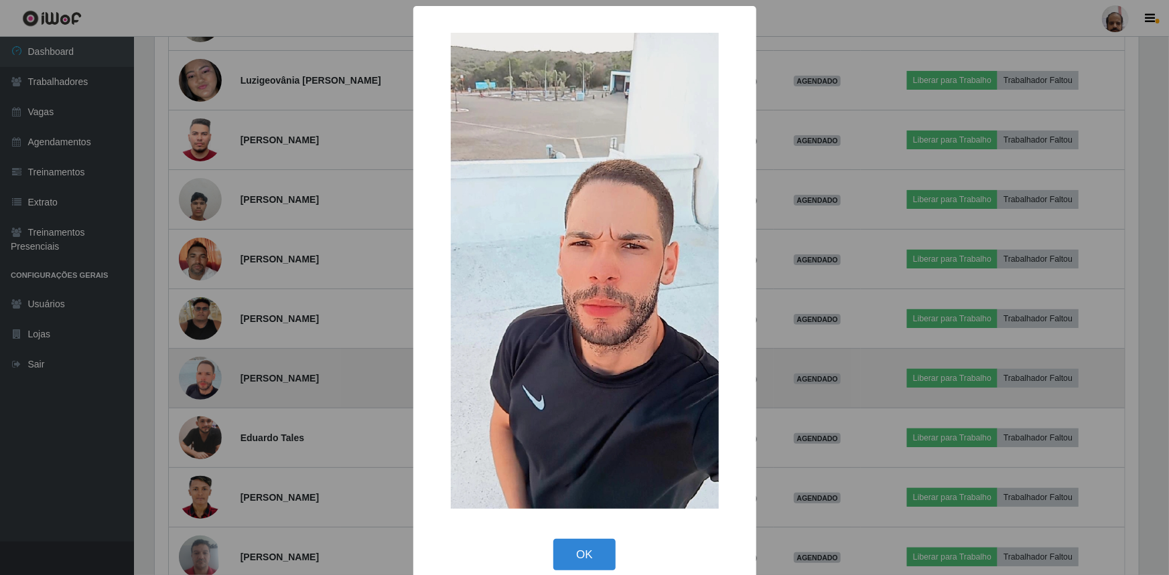
click at [216, 377] on div "× OK Cancel" at bounding box center [584, 287] width 1169 height 575
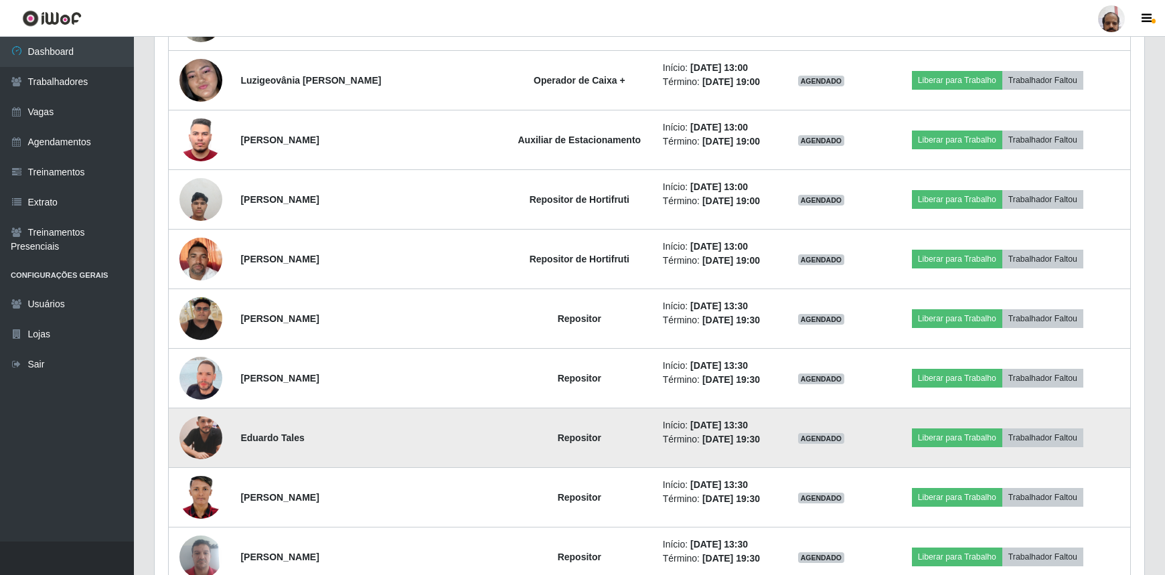
click at [220, 435] on img at bounding box center [200, 438] width 43 height 54
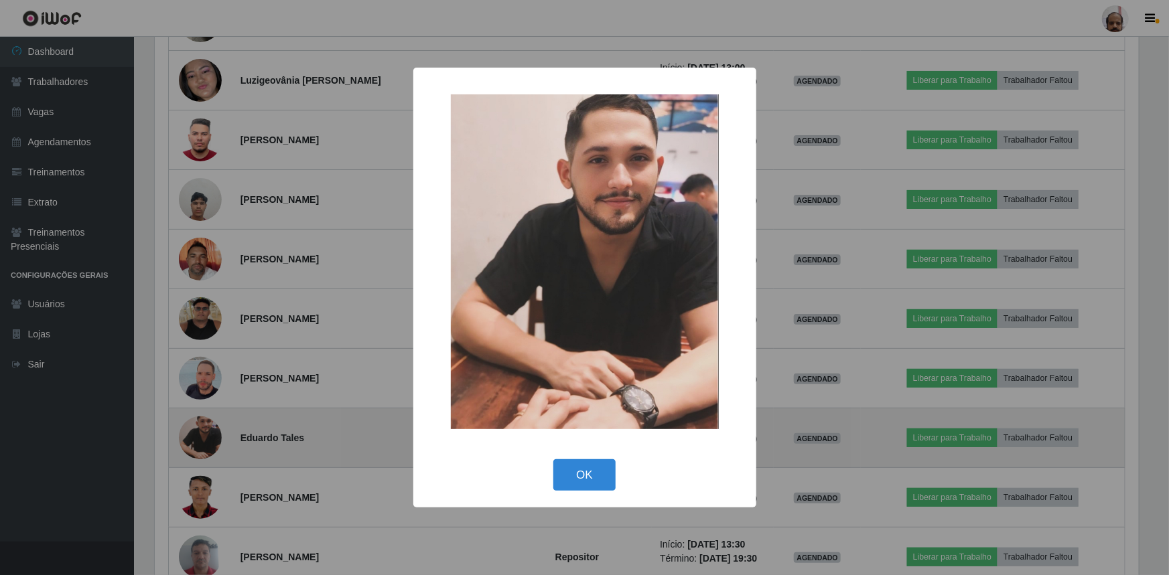
click at [220, 435] on div "× OK Cancel" at bounding box center [584, 287] width 1169 height 575
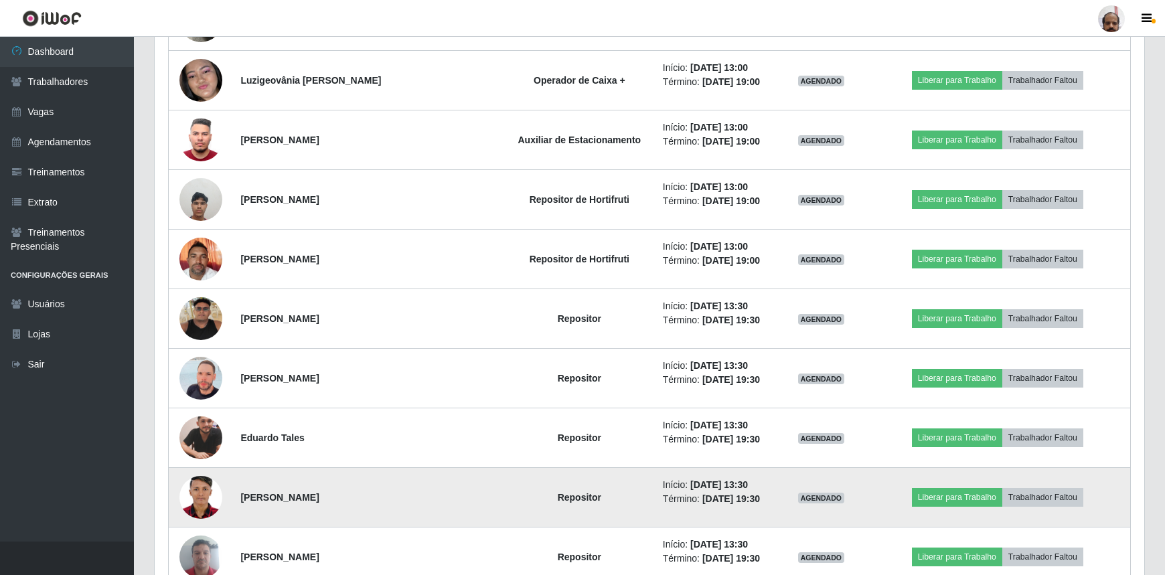
click at [204, 496] on img at bounding box center [200, 497] width 43 height 60
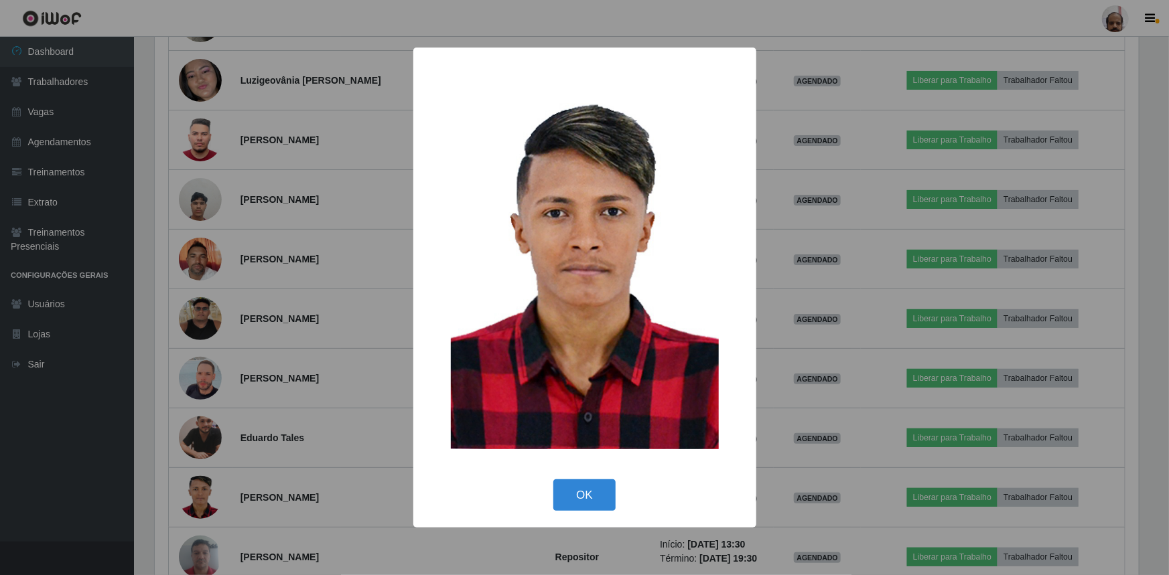
click at [204, 496] on div "× OK Cancel" at bounding box center [584, 287] width 1169 height 575
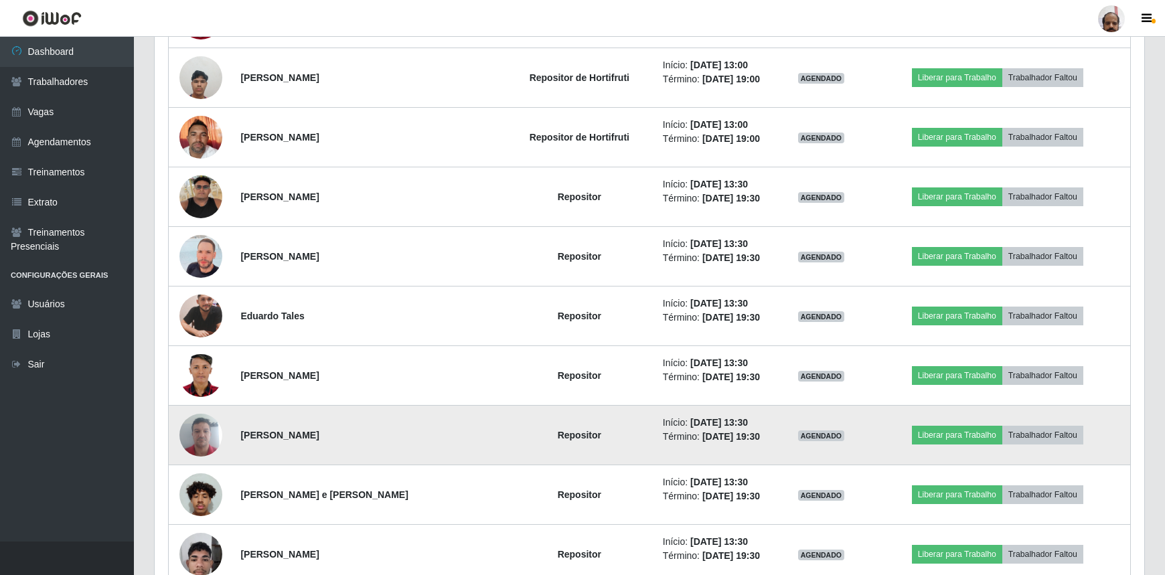
click at [206, 437] on img at bounding box center [200, 435] width 43 height 57
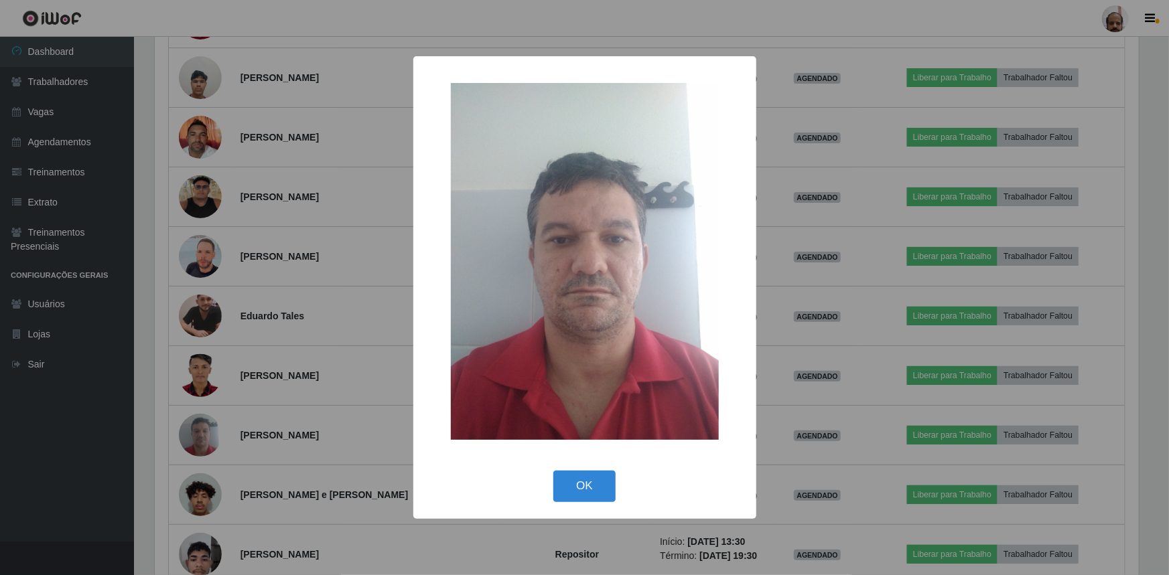
click at [207, 437] on div "× OK Cancel" at bounding box center [584, 287] width 1169 height 575
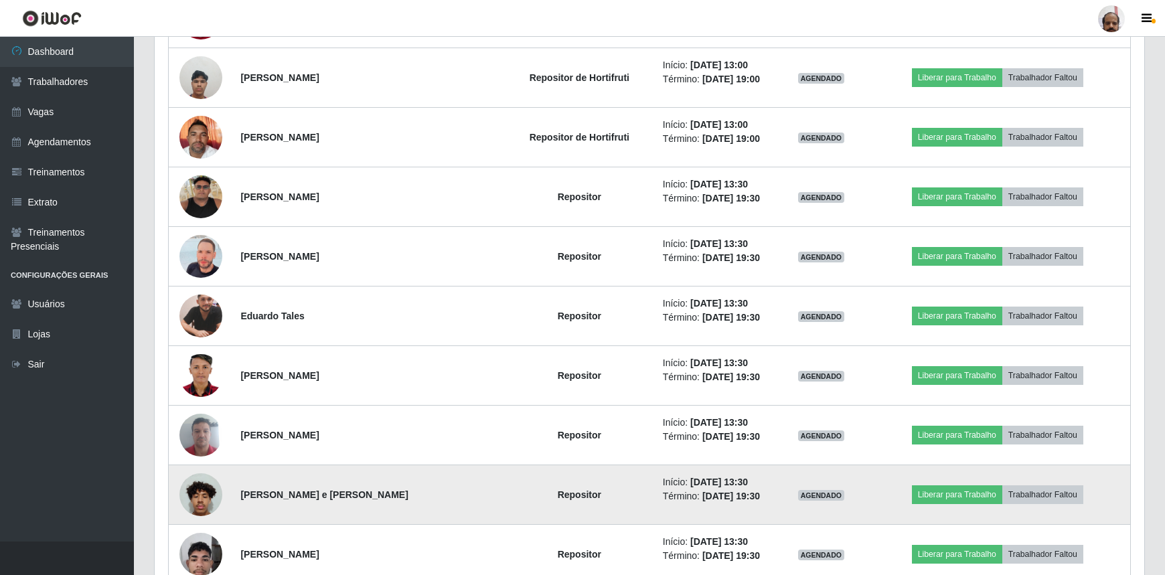
click at [204, 490] on img at bounding box center [200, 494] width 43 height 57
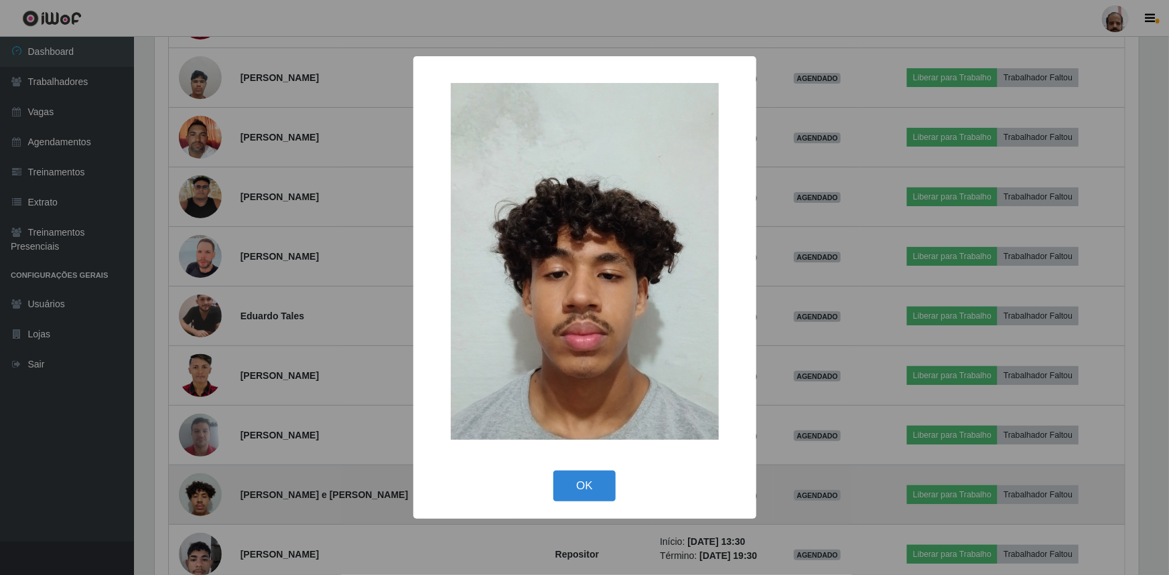
click at [204, 490] on div "× OK Cancel" at bounding box center [584, 287] width 1169 height 575
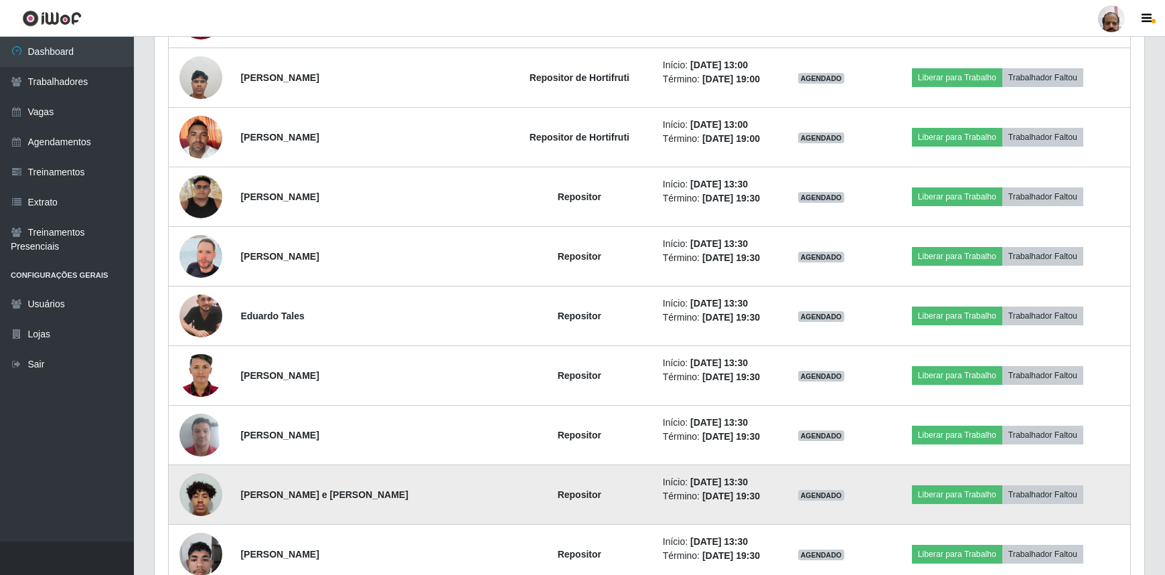
click at [204, 490] on img at bounding box center [200, 494] width 43 height 57
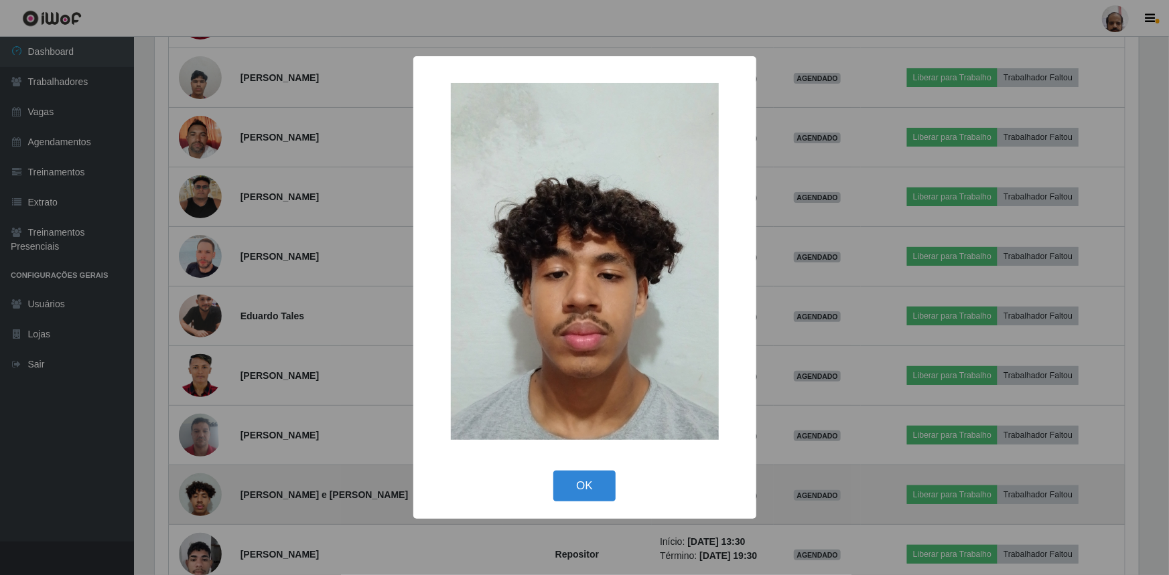
click at [204, 490] on div "× OK Cancel" at bounding box center [584, 287] width 1169 height 575
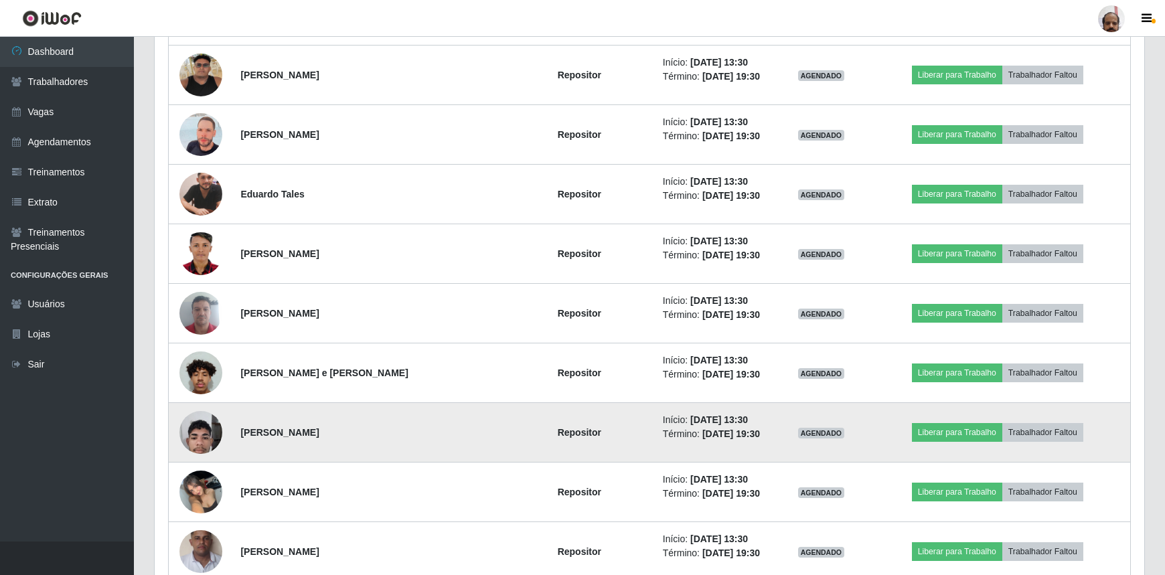
click at [202, 449] on img at bounding box center [200, 432] width 43 height 57
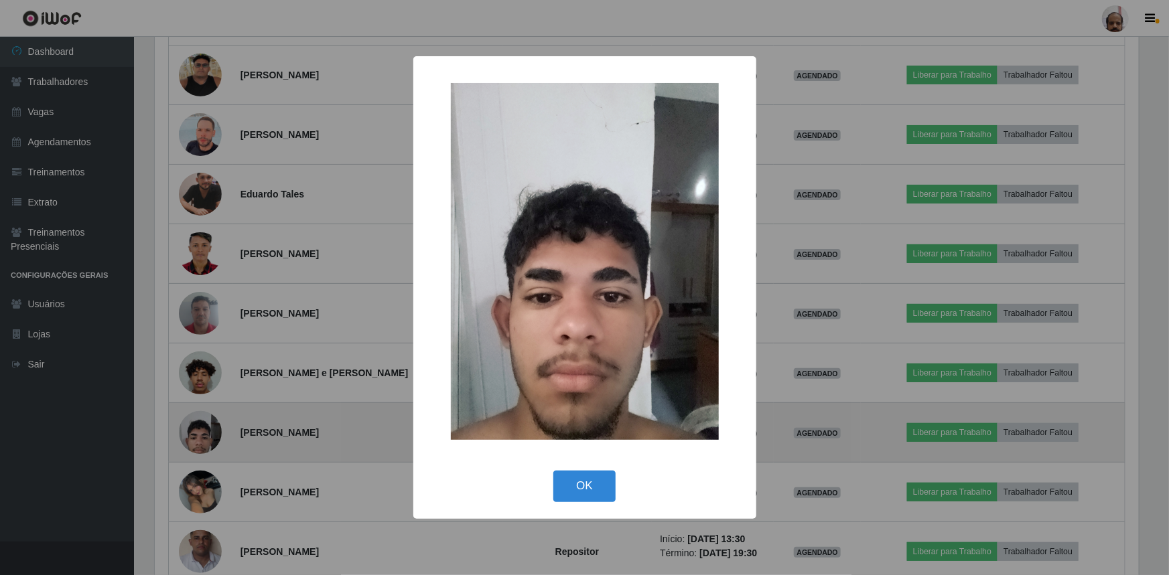
click at [202, 448] on div "× OK Cancel" at bounding box center [584, 287] width 1169 height 575
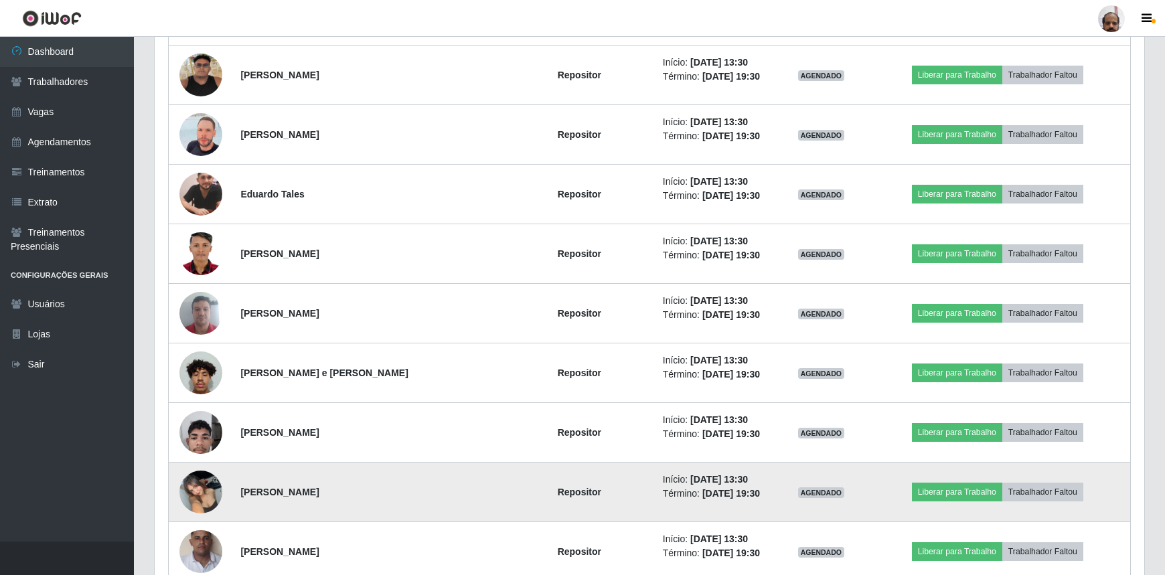
click at [199, 488] on img at bounding box center [200, 491] width 43 height 57
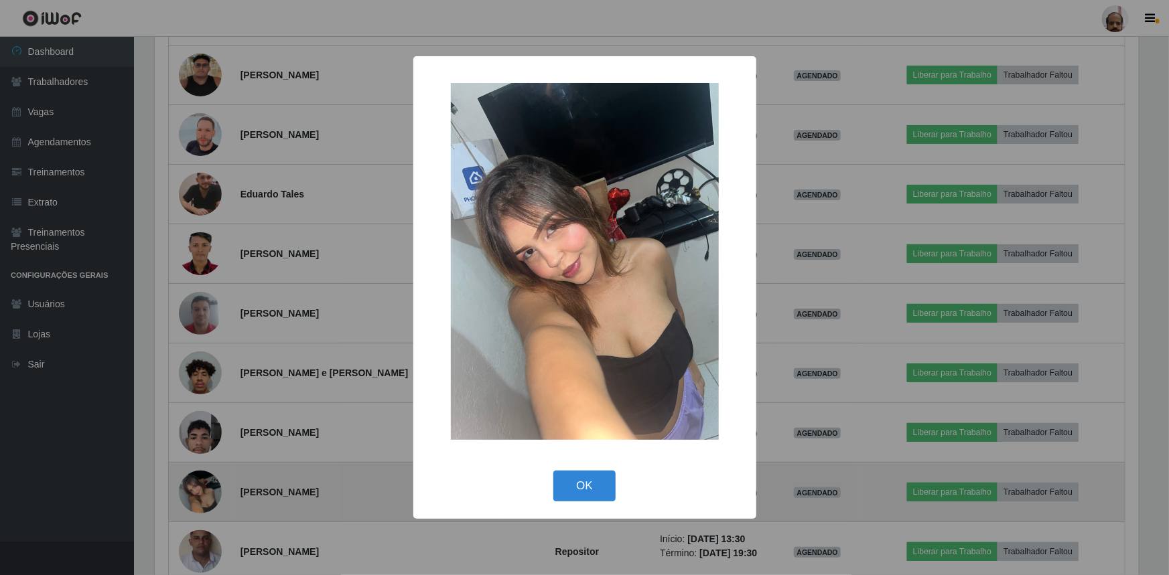
click at [199, 488] on div "× OK Cancel" at bounding box center [584, 287] width 1169 height 575
